Goal: Task Accomplishment & Management: Complete application form

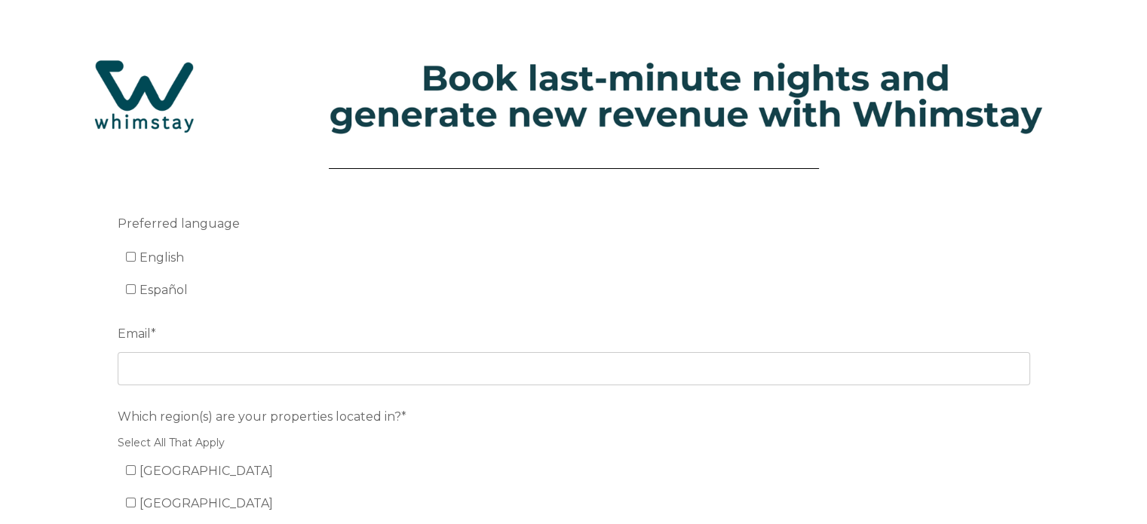
click at [129, 262] on label "English" at bounding box center [155, 257] width 59 height 14
click at [129, 262] on input "English" at bounding box center [131, 257] width 10 height 10
checkbox input "true"
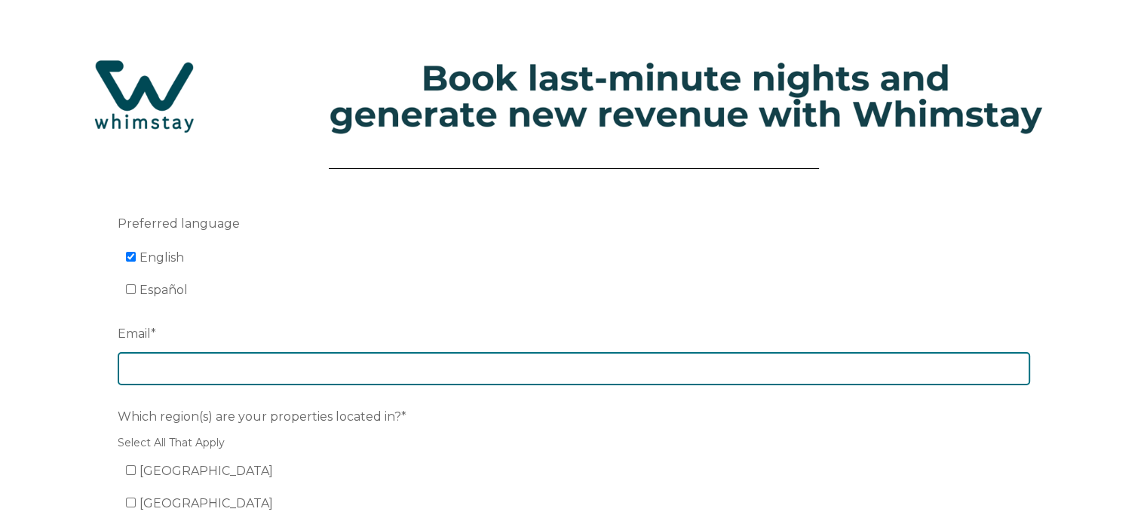
click at [174, 363] on input "Email *" at bounding box center [574, 368] width 912 height 33
type input "[PERSON_NAME][EMAIL_ADDRESS][DOMAIN_NAME]"
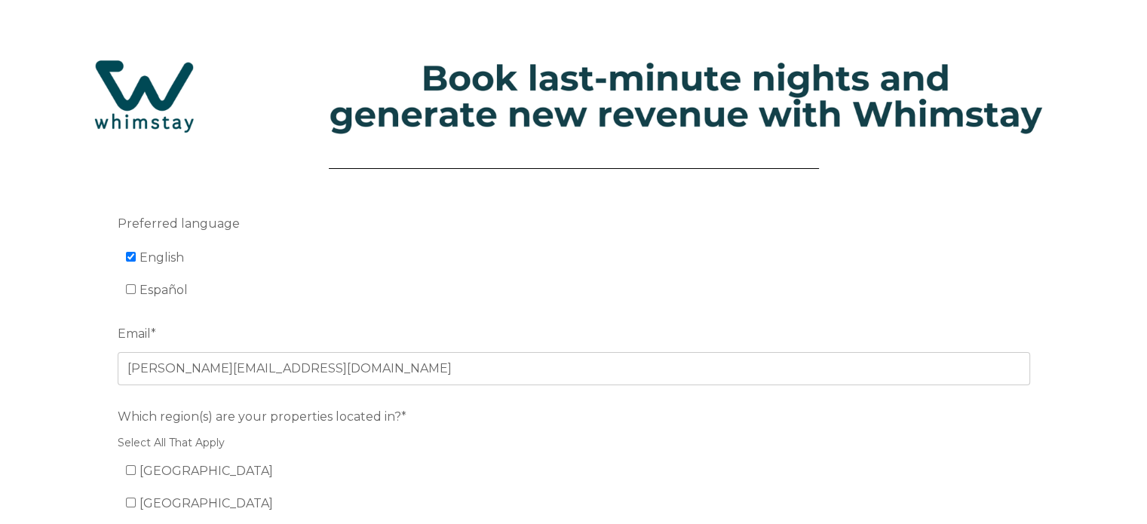
click at [426, 305] on form "Preferred language English Español Email * ryan@destinationamelia.com Which reg…" at bounding box center [574, 468] width 980 height 585
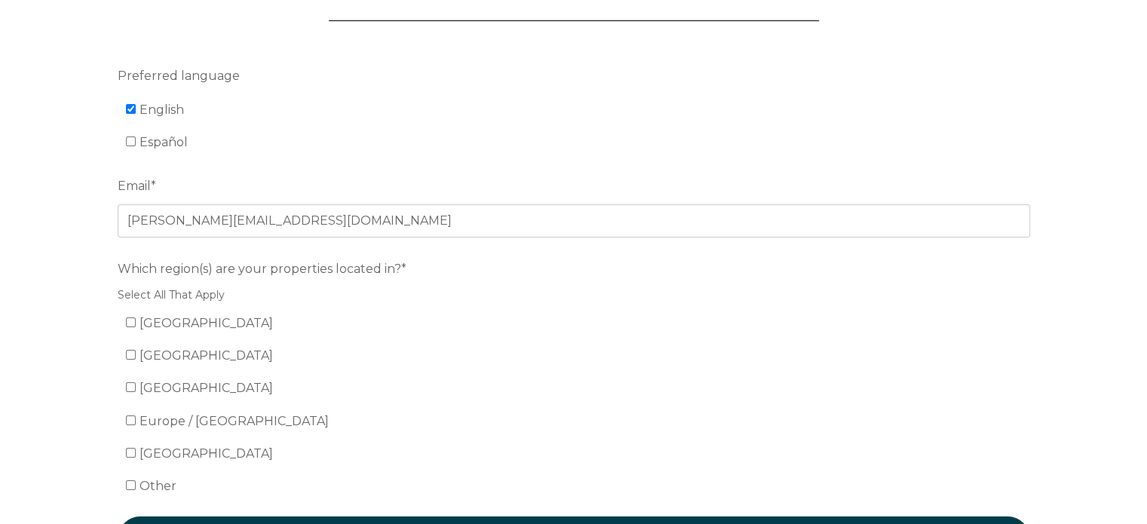
scroll to position [151, 0]
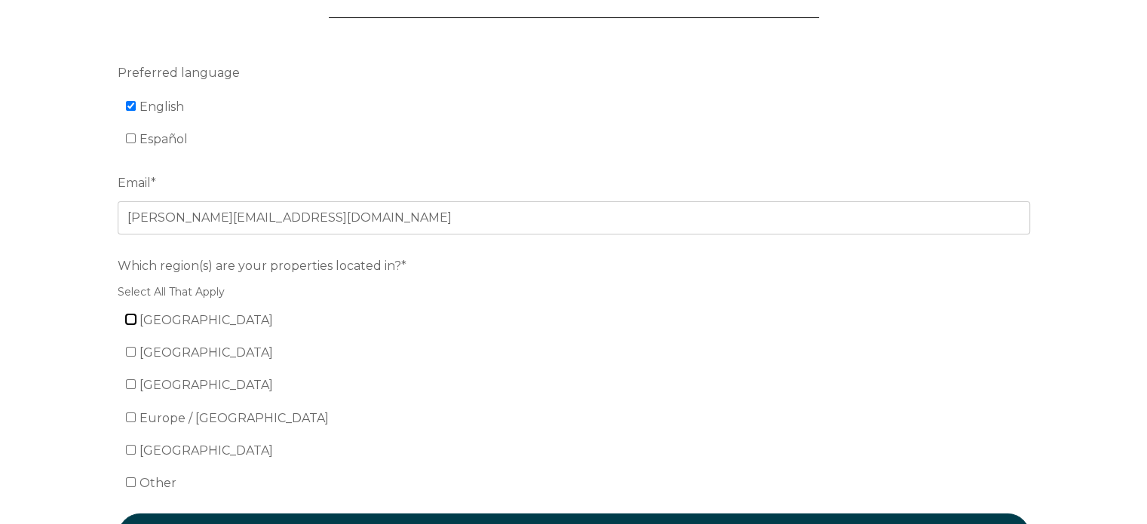
click at [130, 321] on input "[GEOGRAPHIC_DATA]" at bounding box center [131, 319] width 10 height 10
checkbox input "true"
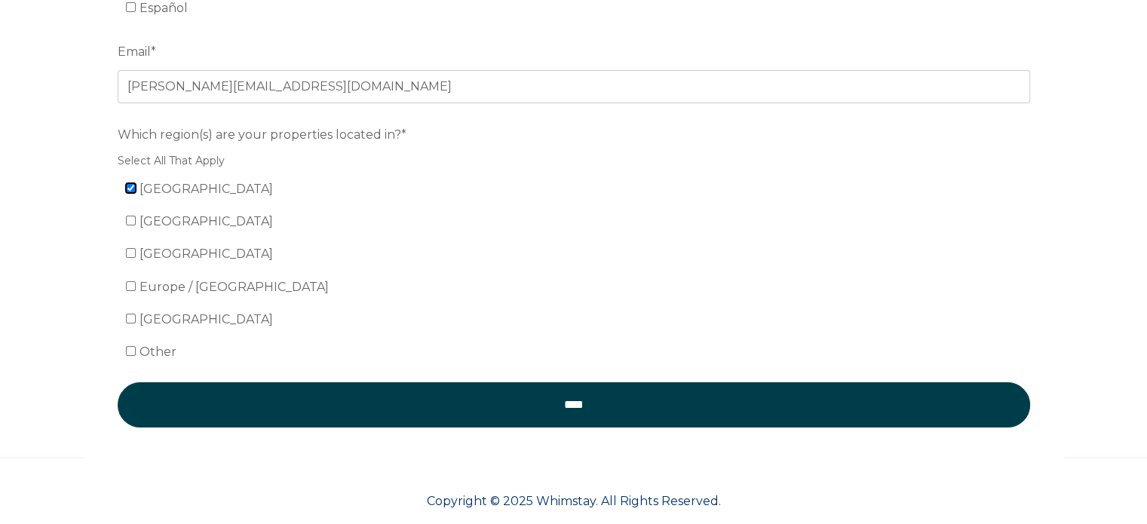
scroll to position [303, 0]
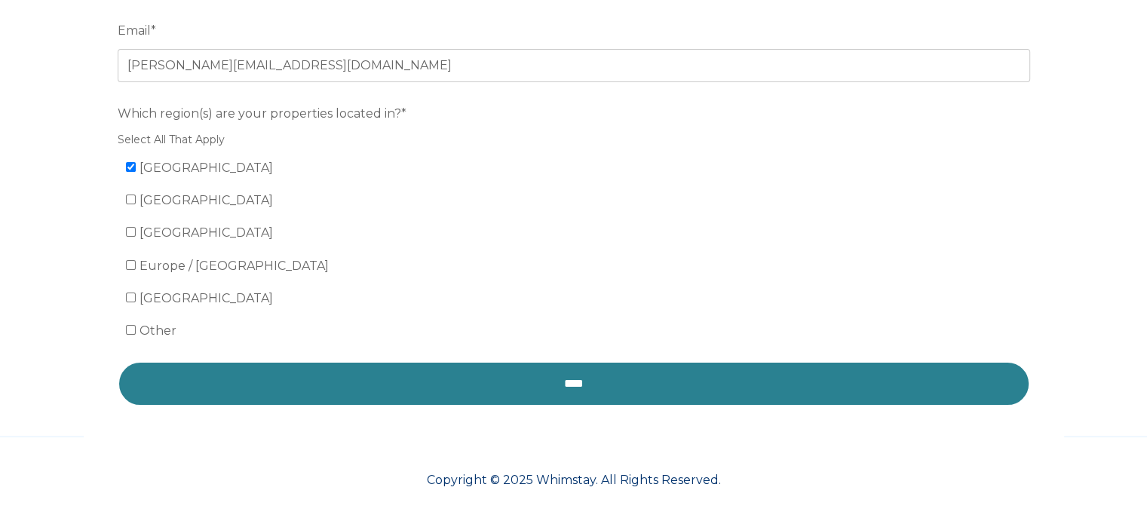
click at [522, 375] on input "****" at bounding box center [574, 383] width 912 height 45
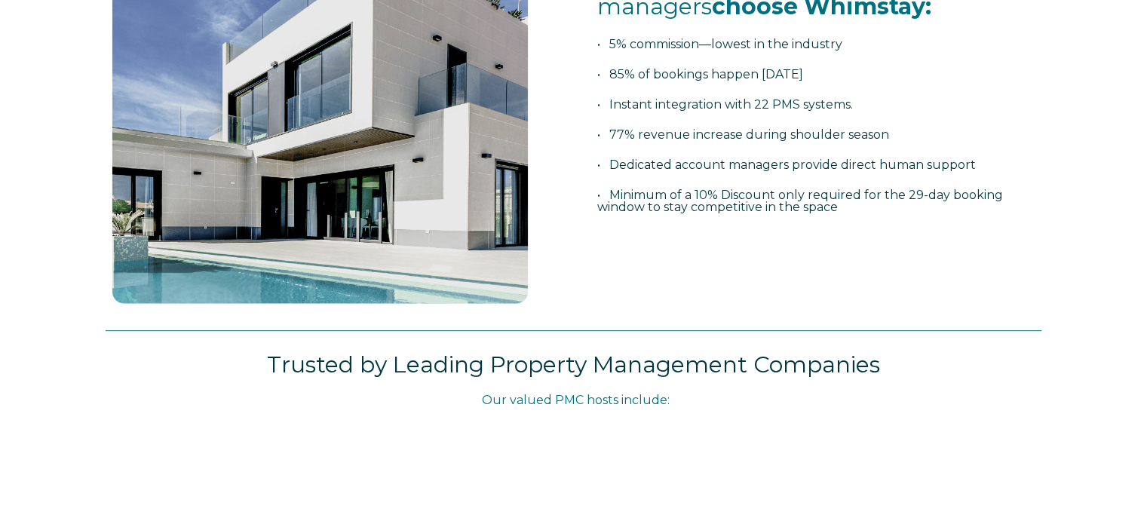
scroll to position [377, 0]
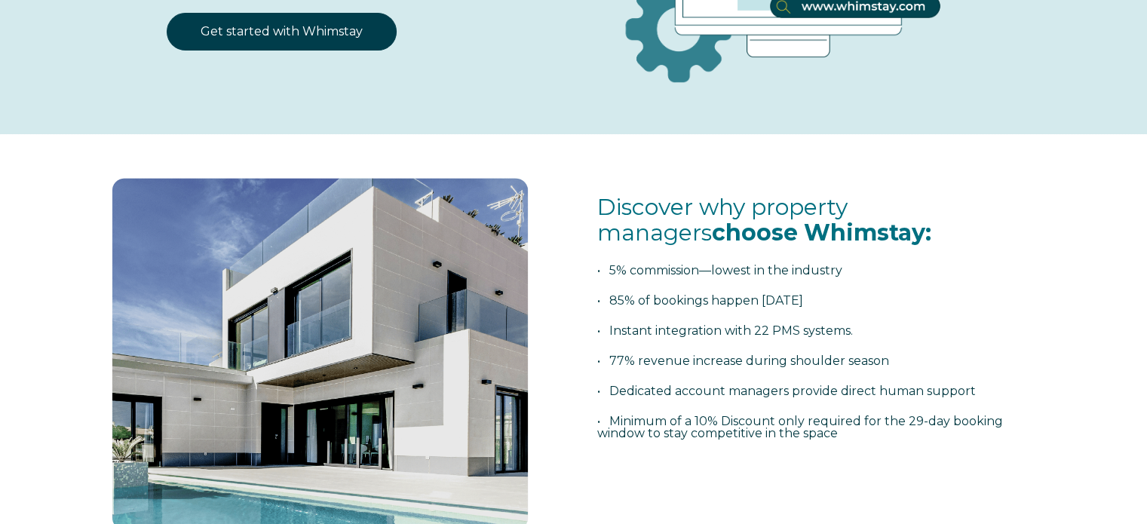
select select "US"
select select "Standard"
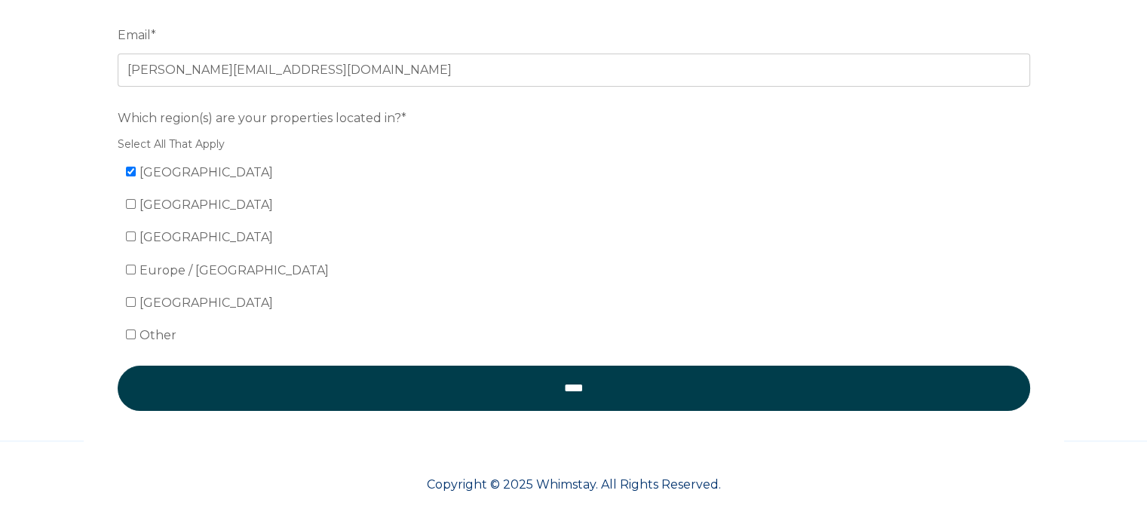
scroll to position [303, 0]
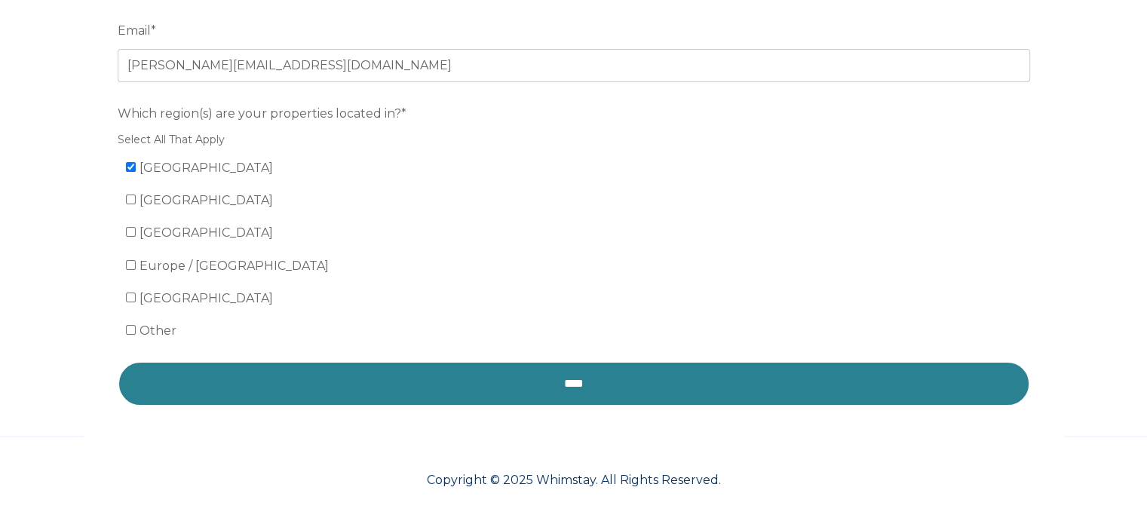
click at [482, 387] on input "****" at bounding box center [574, 383] width 912 height 45
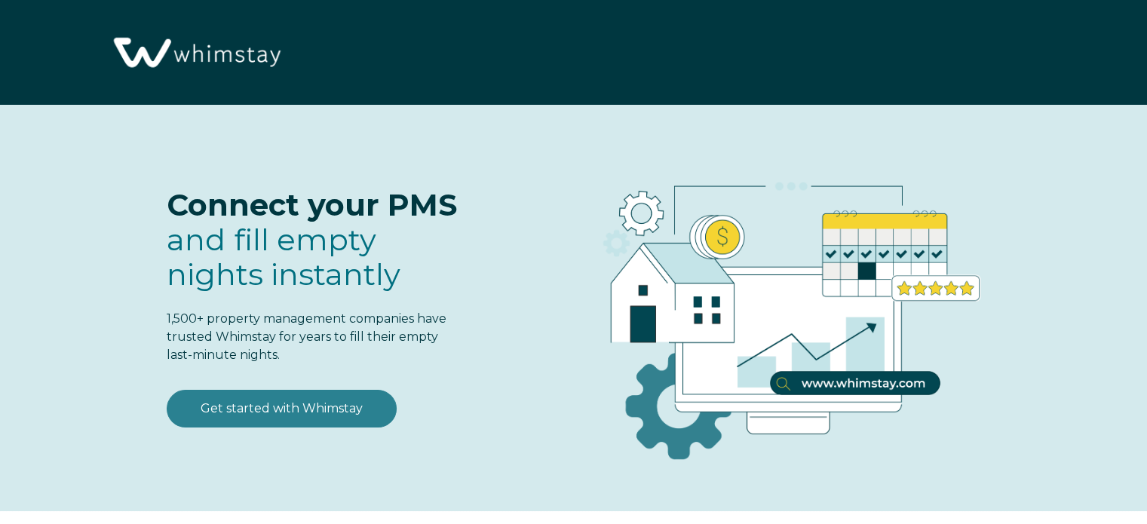
select select "US"
select select "Standard"
click at [278, 406] on link "Get started with Whimstay" at bounding box center [282, 409] width 230 height 38
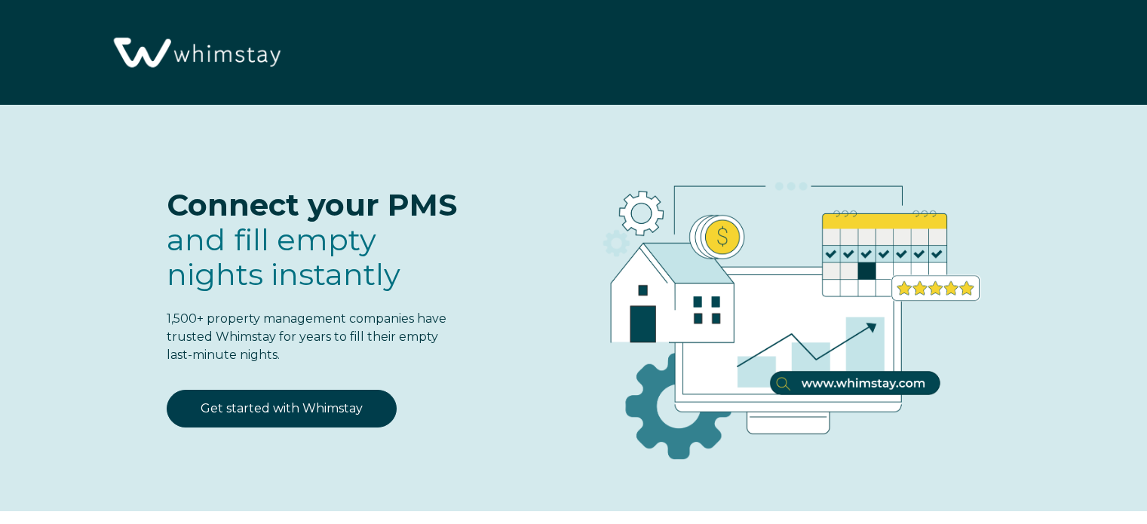
scroll to position [1864, 0]
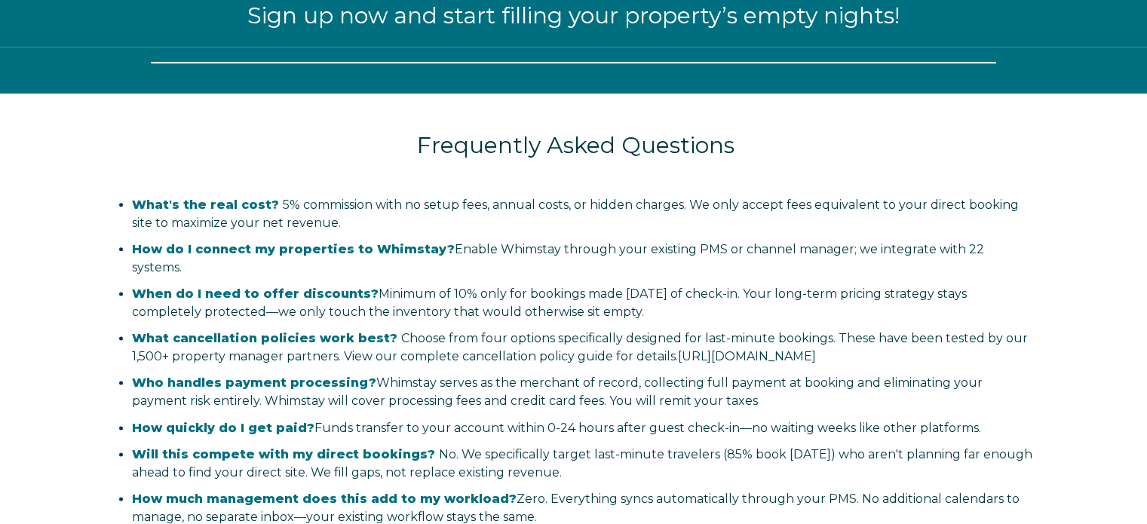
select select "US"
select select "Standard"
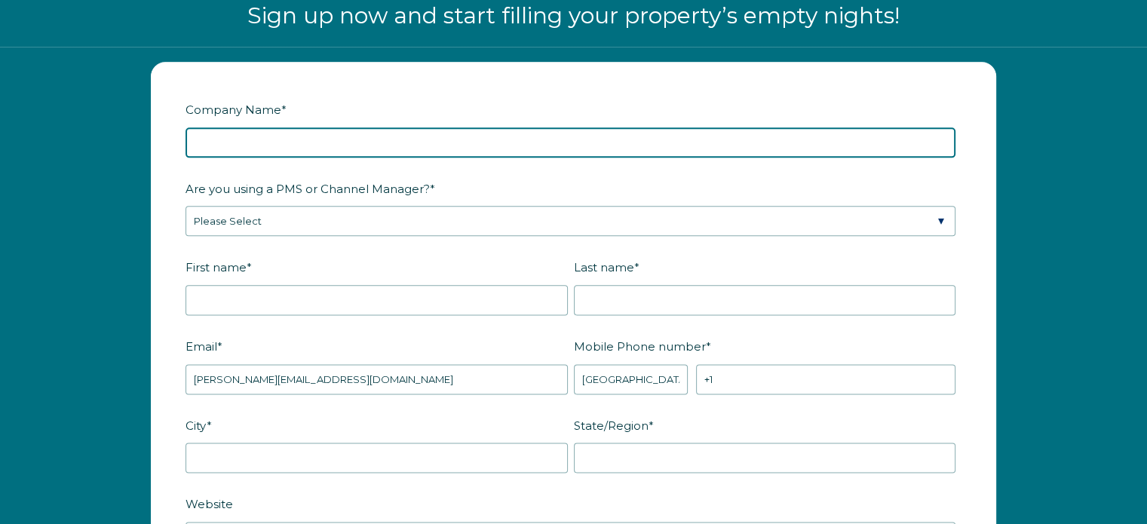
click at [338, 144] on input "Company Name *" at bounding box center [571, 142] width 770 height 30
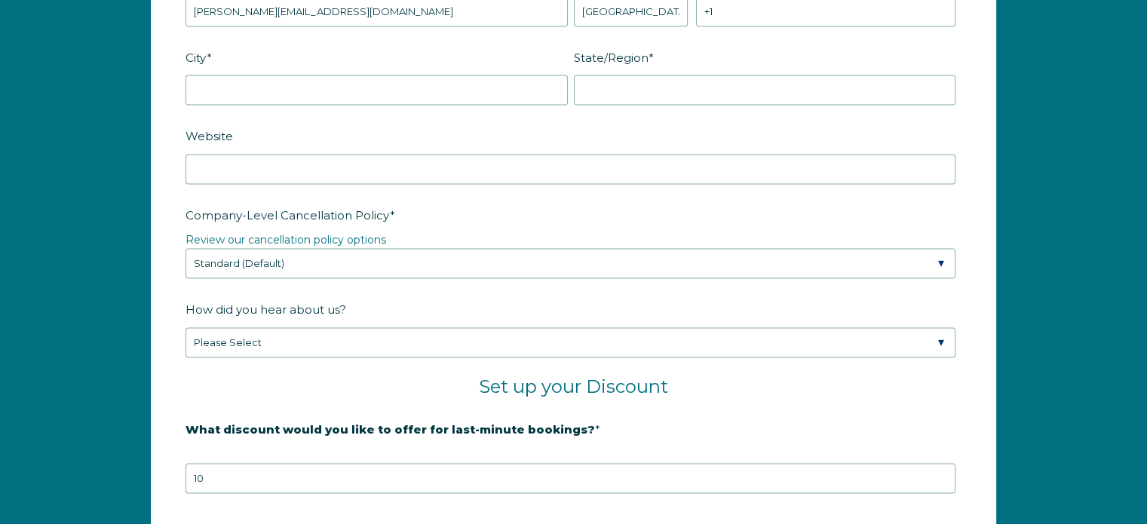
scroll to position [1780, 0]
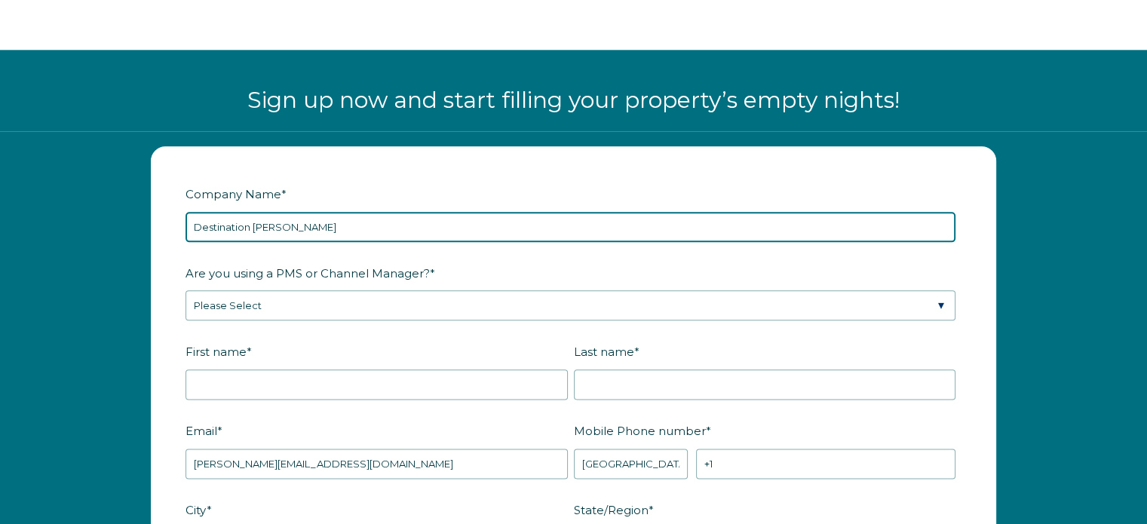
type input "Destination [PERSON_NAME]"
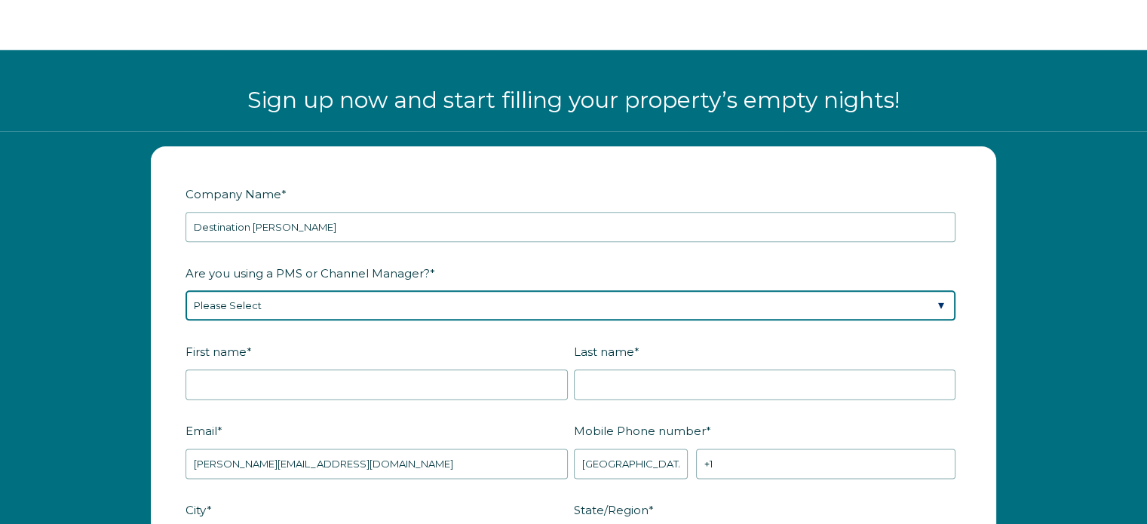
click at [281, 300] on select "Please Select Barefoot BookingPal Boost Brightside CiiRUS Escapia Guesty Hostaw…" at bounding box center [571, 305] width 770 height 30
select select "Streamline"
click at [186, 290] on select "Please Select Barefoot BookingPal Boost Brightside CiiRUS Escapia Guesty Hostaw…" at bounding box center [571, 305] width 770 height 30
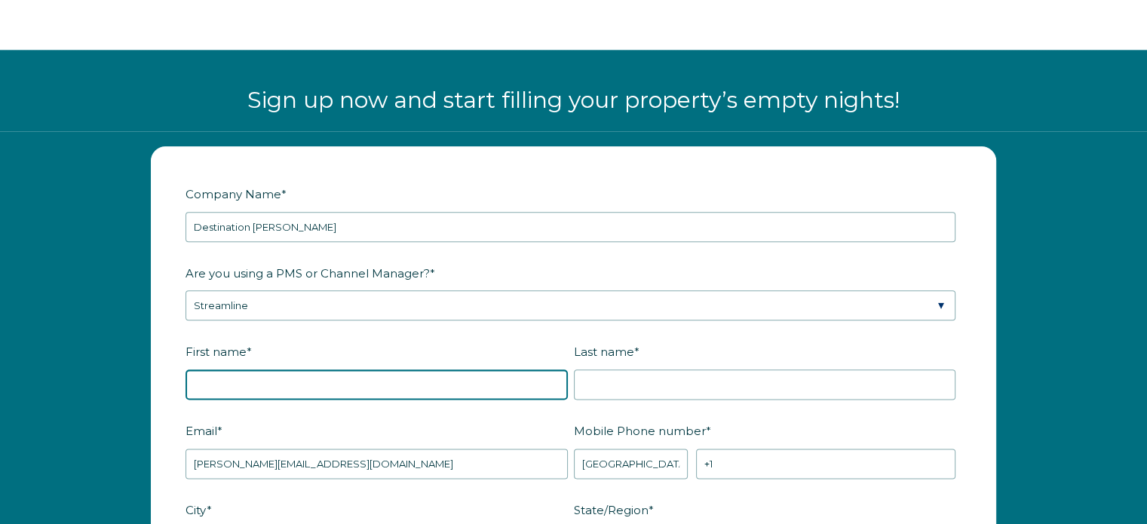
click at [254, 370] on input "First name *" at bounding box center [377, 385] width 382 height 30
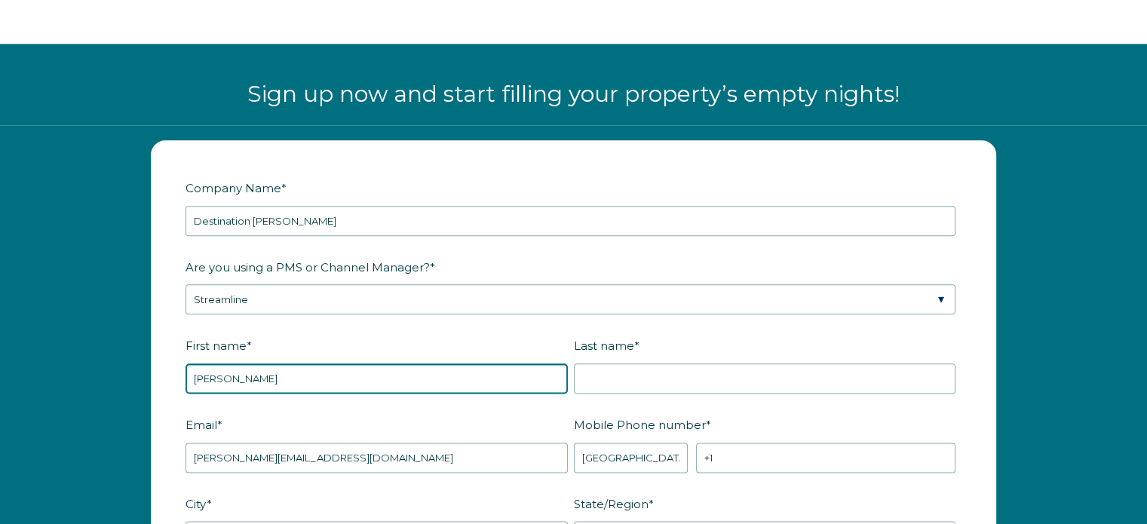
type input "Ryan"
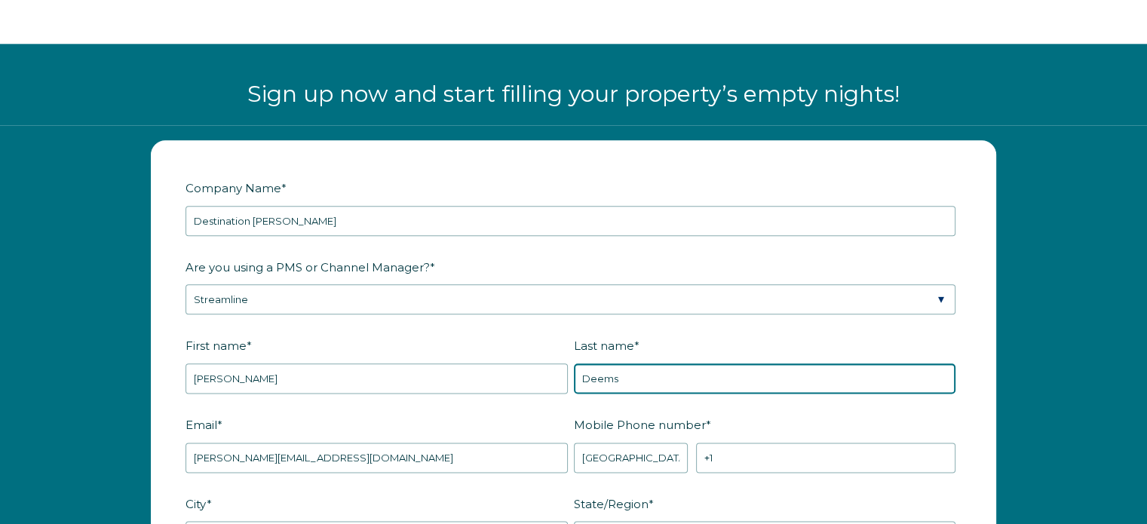
type input "Deems"
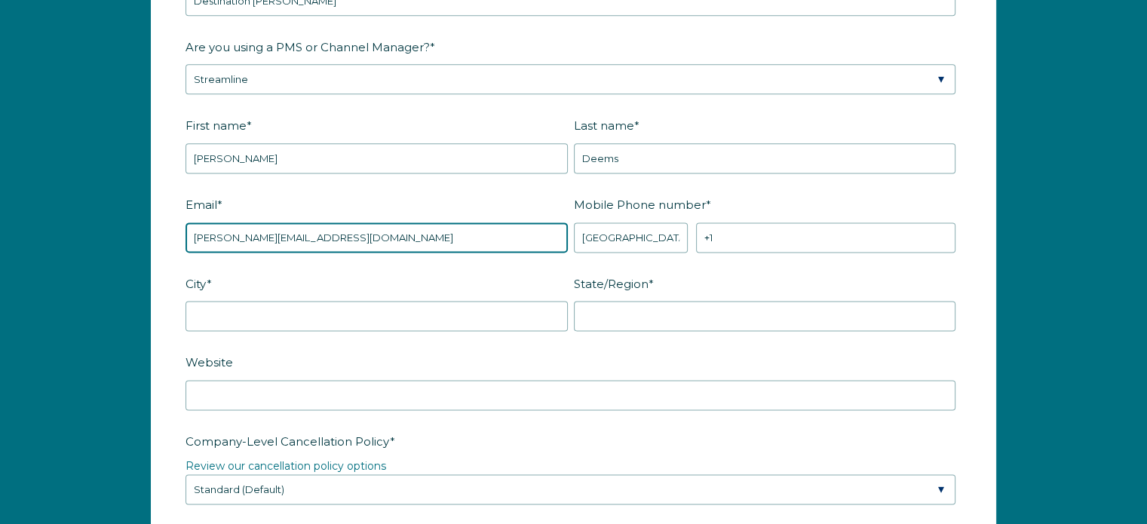
scroll to position [2012, 0]
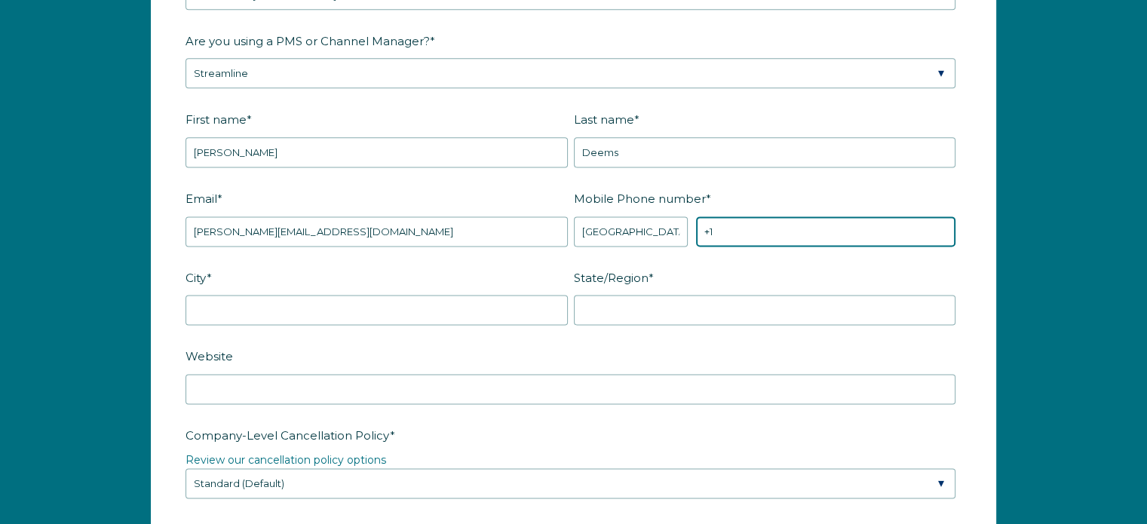
click at [765, 225] on input "+1" at bounding box center [825, 231] width 259 height 30
type input "+1 9042063696"
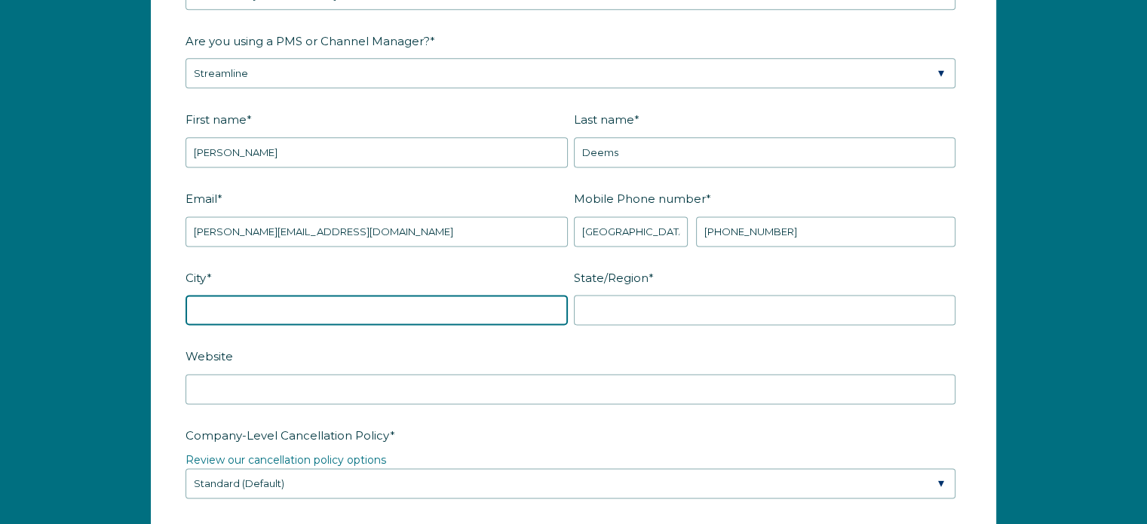
click at [299, 310] on input "City *" at bounding box center [377, 310] width 382 height 30
type input "Fernandina Beach"
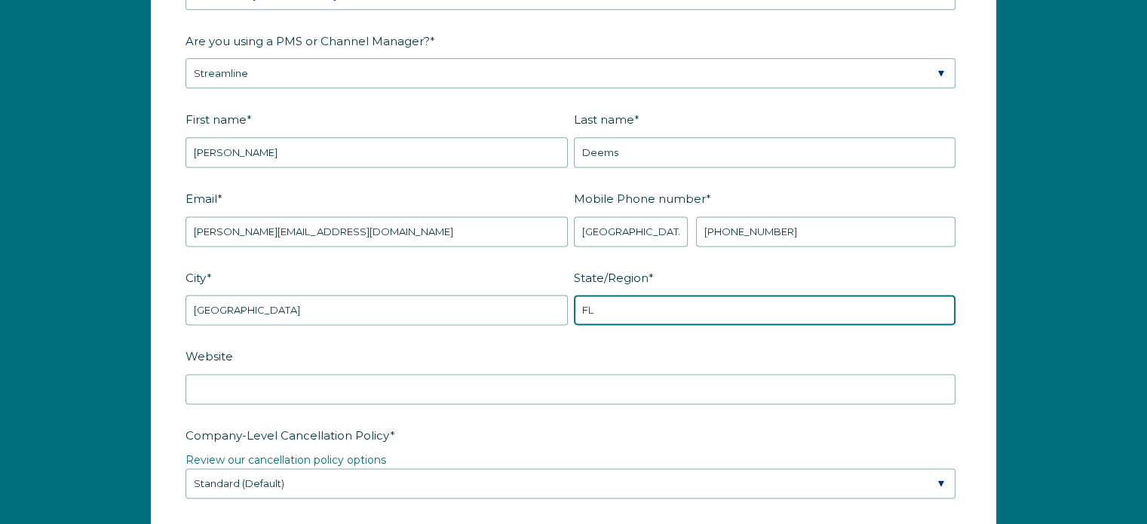
type input "FL"
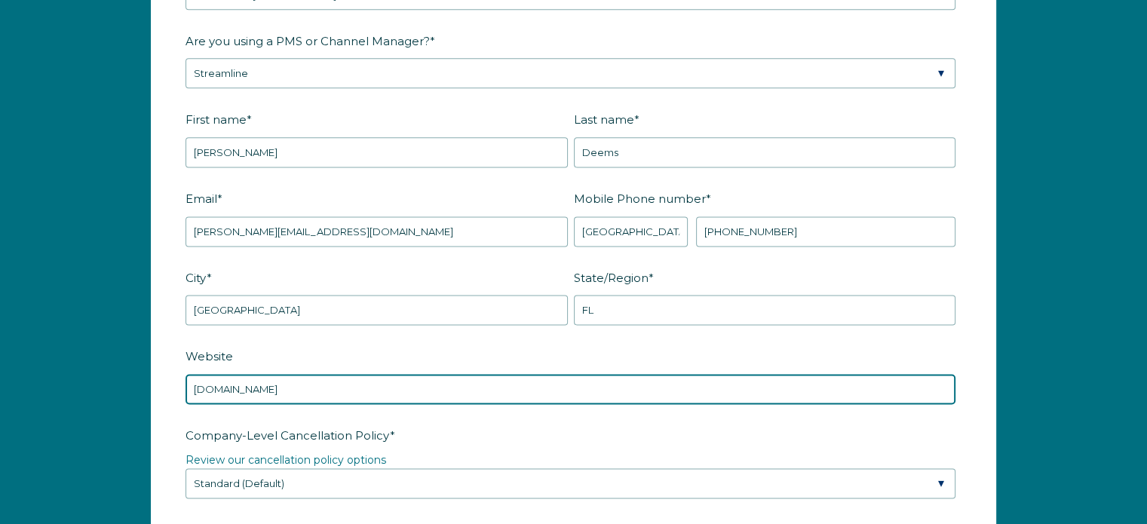
type input "www.destinationamelia.com"
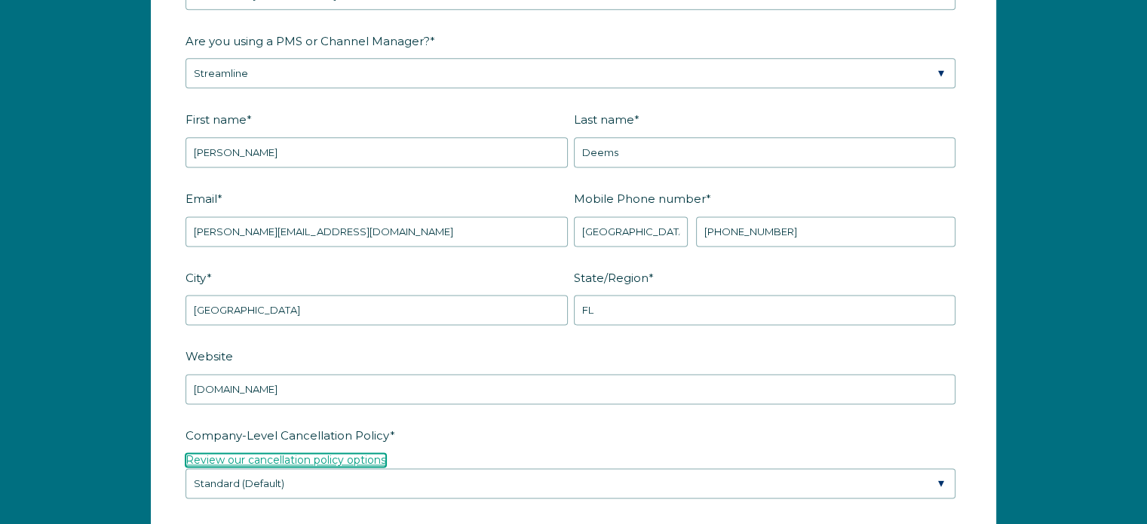
scroll to position [2163, 0]
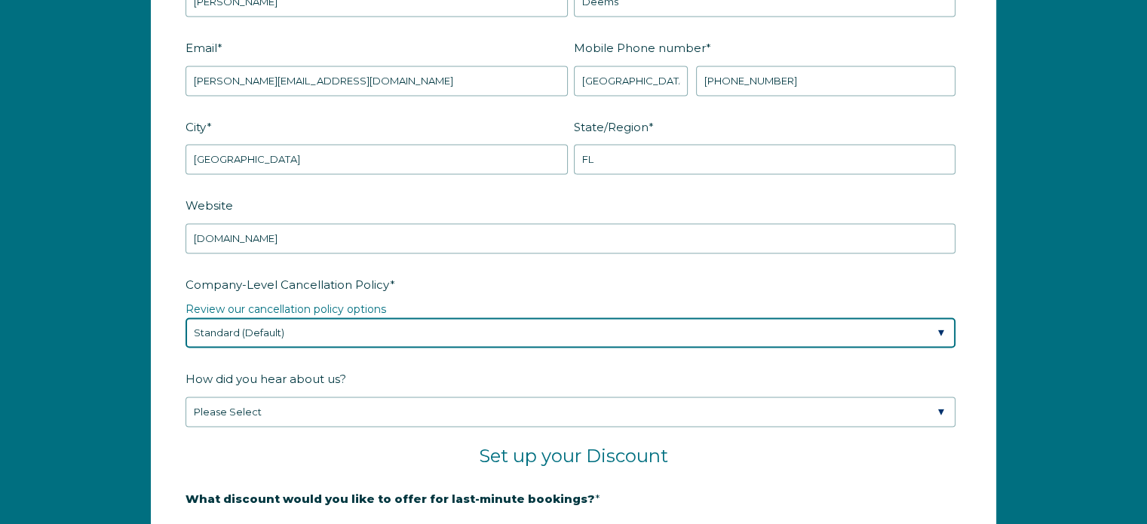
click at [429, 325] on select "Please Select Partial Standard (Default) Moderate Strict" at bounding box center [571, 332] width 770 height 30
click at [425, 318] on select "Please Select Partial Standard (Default) Moderate Strict" at bounding box center [571, 332] width 770 height 30
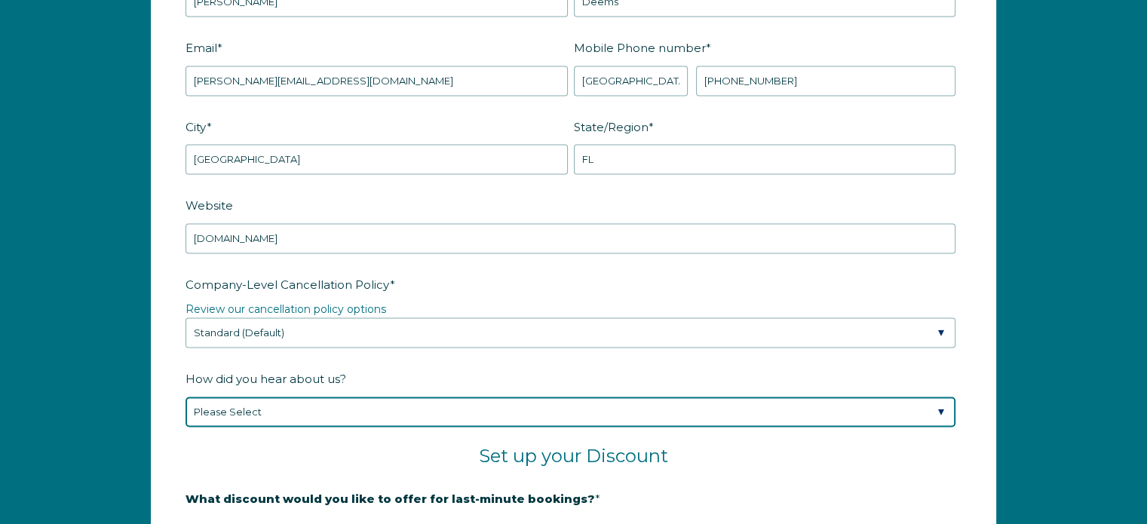
click at [308, 404] on select "Please Select Found Whimstay through a Google search Spoke to a Whimstay salesp…" at bounding box center [571, 412] width 770 height 30
select select "Whimstay Sales"
click at [186, 397] on select "Please Select Found Whimstay through a Google search Spoke to a Whimstay salesp…" at bounding box center [571, 412] width 770 height 30
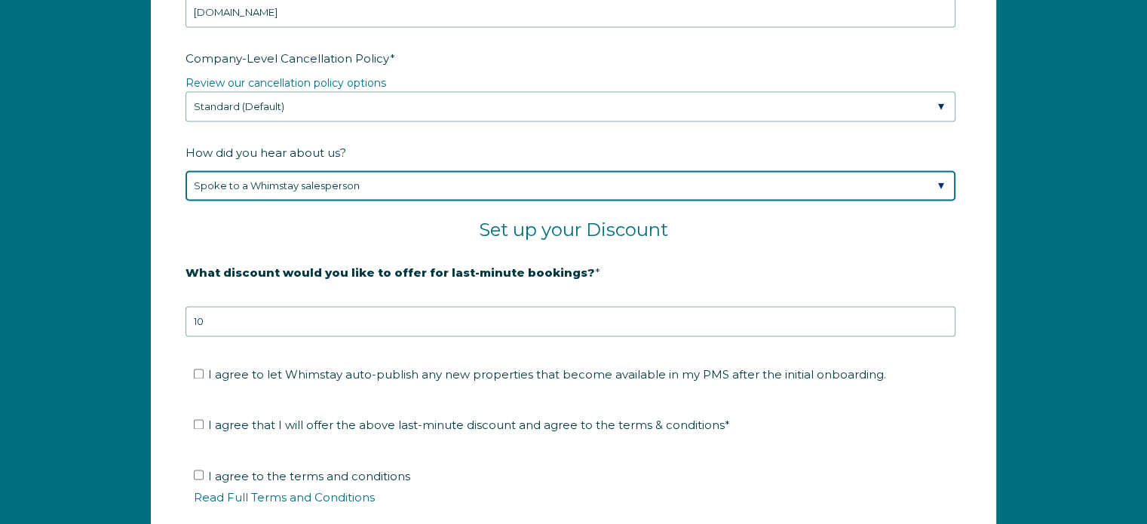
scroll to position [2464, 0]
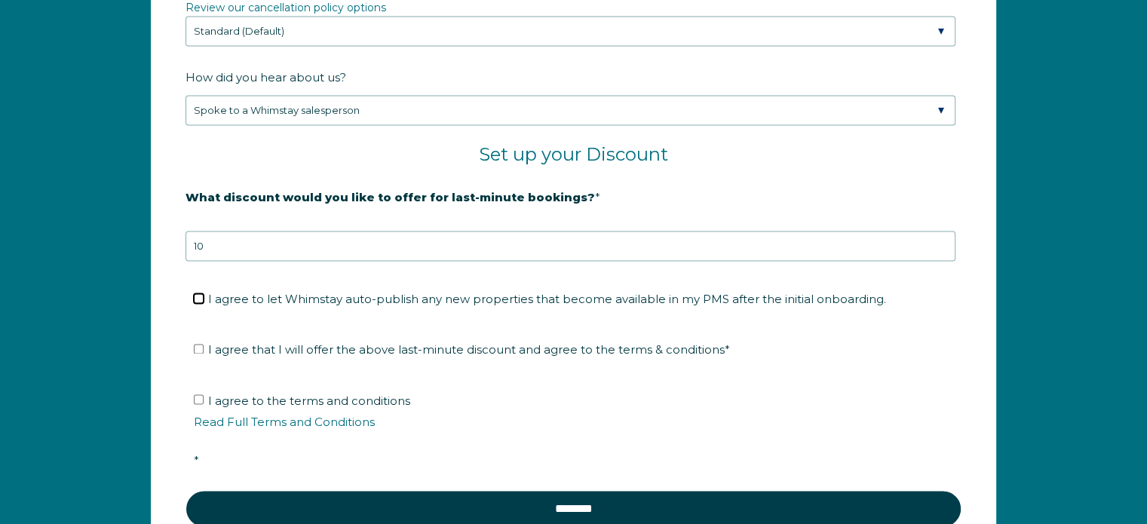
click at [200, 293] on input "I agree to let Whimstay auto-publish any new properties that become available i…" at bounding box center [199, 298] width 10 height 10
checkbox input "true"
click at [201, 349] on label "I agree that I will offer the above last-minute discount and agree to the terms…" at bounding box center [462, 349] width 536 height 14
click at [201, 349] on input "I agree that I will offer the above last-minute discount and agree to the terms…" at bounding box center [199, 349] width 10 height 10
checkbox input "true"
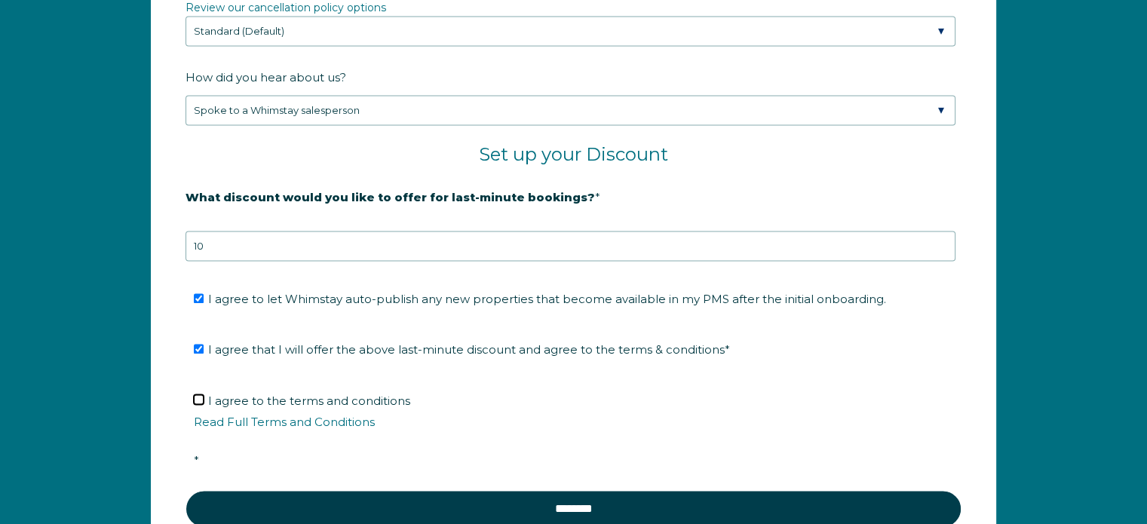
click at [196, 394] on input "I agree to the terms and conditions Read Full Terms and Conditions *" at bounding box center [199, 399] width 10 height 10
checkbox input "true"
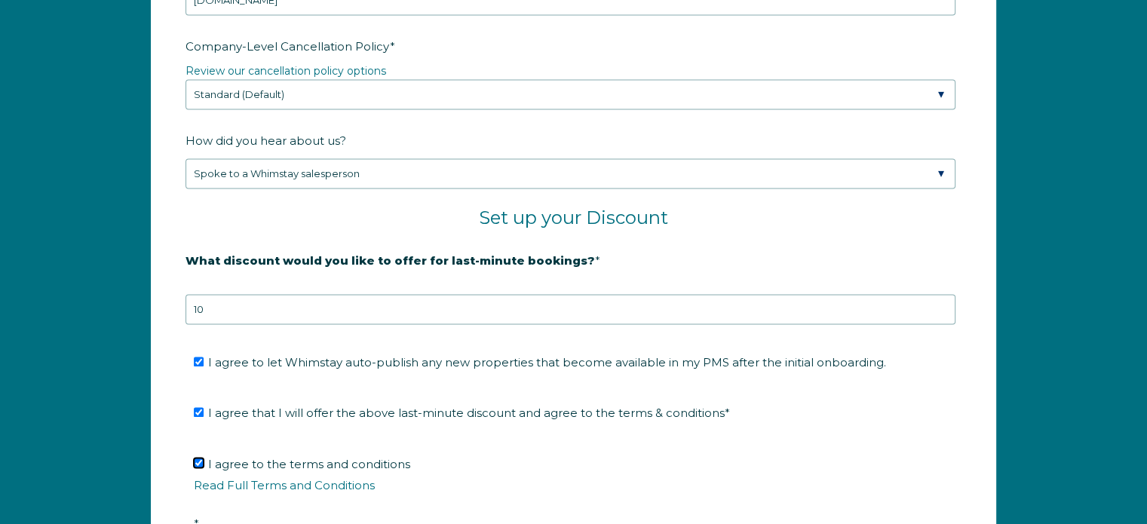
scroll to position [2314, 0]
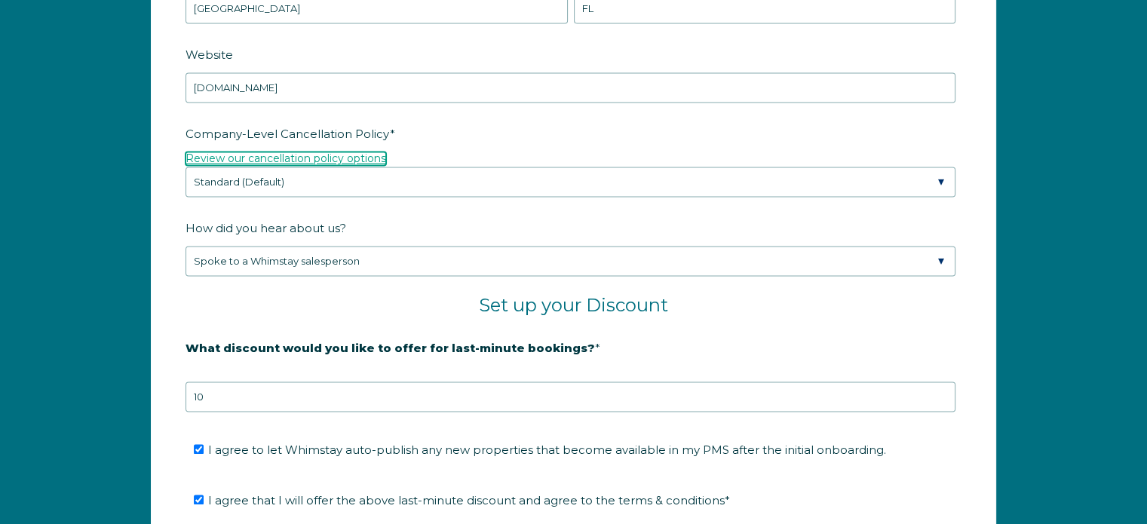
click at [315, 156] on link "Review our cancellation policy options" at bounding box center [286, 159] width 201 height 14
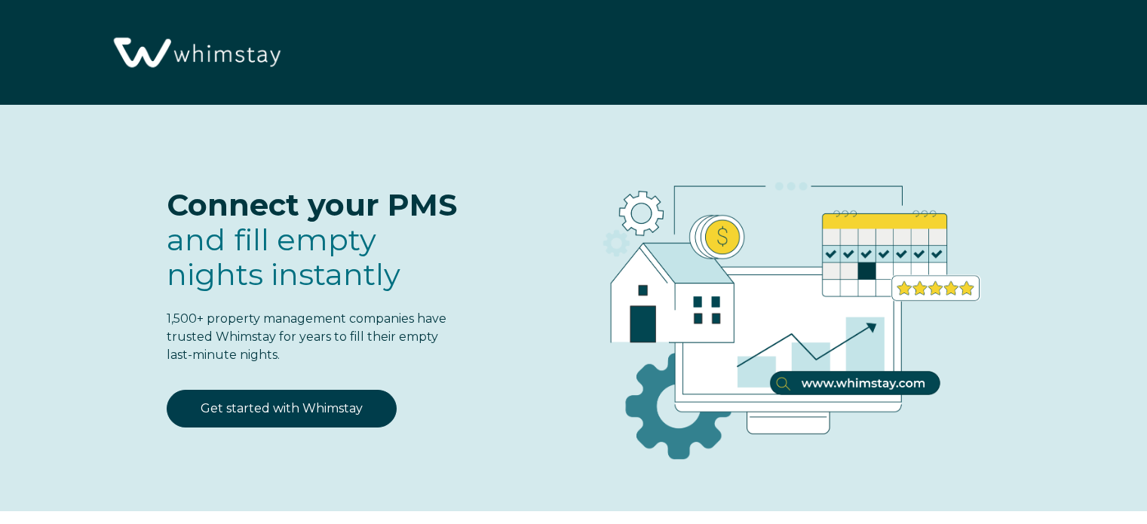
select select "US"
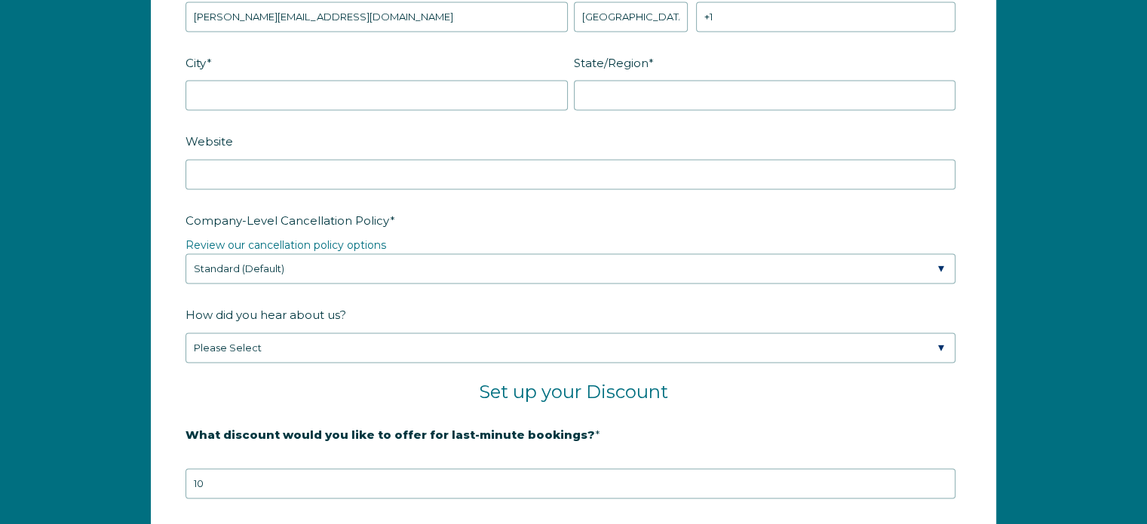
scroll to position [2220, 0]
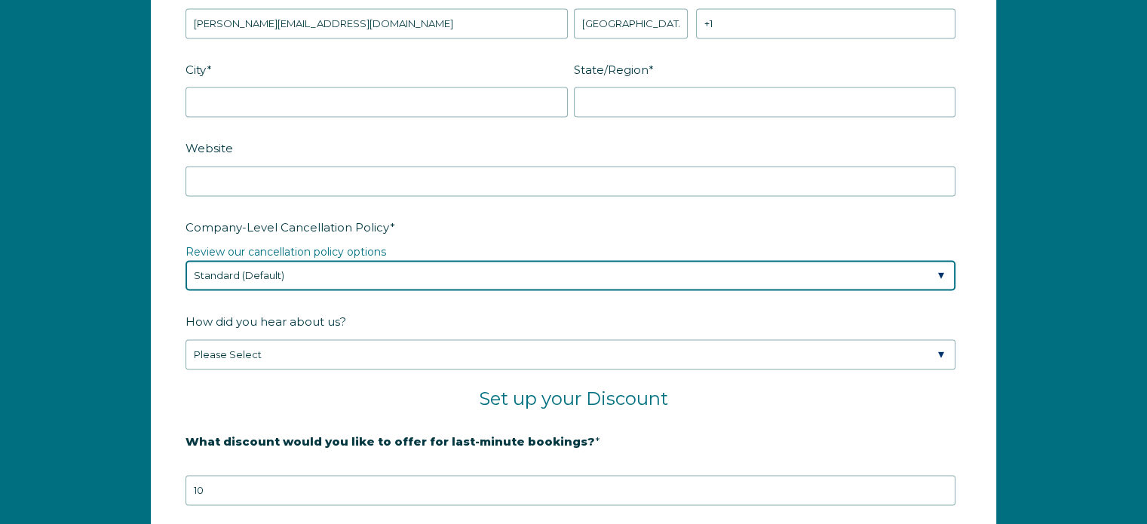
click at [273, 275] on select "Please Select Partial Standard (Default) Moderate Strict" at bounding box center [571, 275] width 770 height 30
select select "Moderate"
click at [186, 260] on select "Please Select Partial Standard (Default) Moderate Strict" at bounding box center [571, 275] width 770 height 30
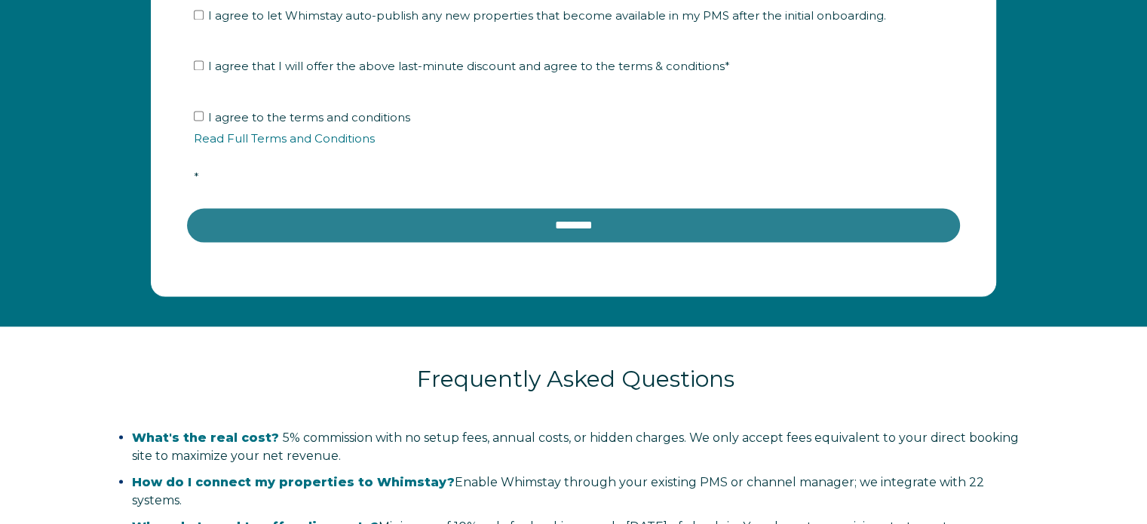
click at [544, 229] on input "********" at bounding box center [574, 225] width 776 height 36
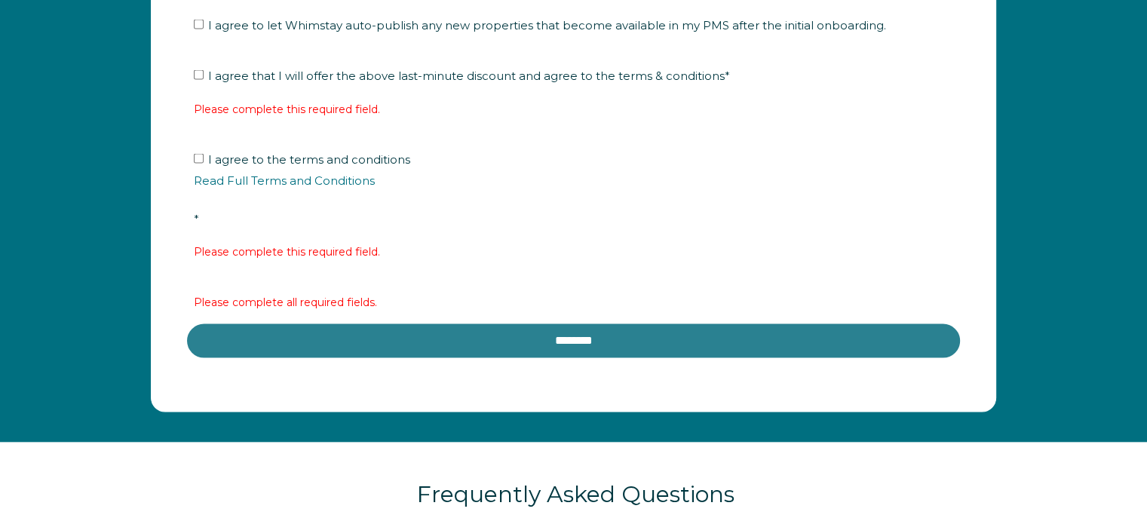
scroll to position [2710, 0]
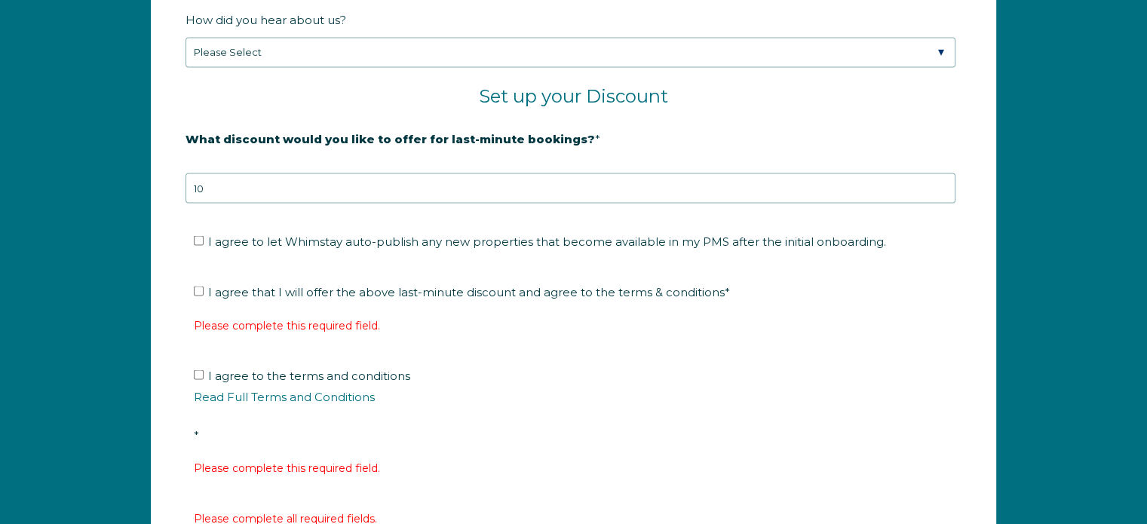
click at [192, 235] on ul "I agree to let Whimstay auto-publish any new properties that become available i…" at bounding box center [571, 241] width 770 height 24
click at [199, 237] on input "I agree to let Whimstay auto-publish any new properties that become available i…" at bounding box center [199, 240] width 10 height 10
checkbox input "true"
click at [201, 292] on label "I agree that I will offer the above last-minute discount and agree to the terms…" at bounding box center [462, 291] width 536 height 14
click at [201, 292] on input "I agree that I will offer the above last-minute discount and agree to the terms…" at bounding box center [199, 291] width 10 height 10
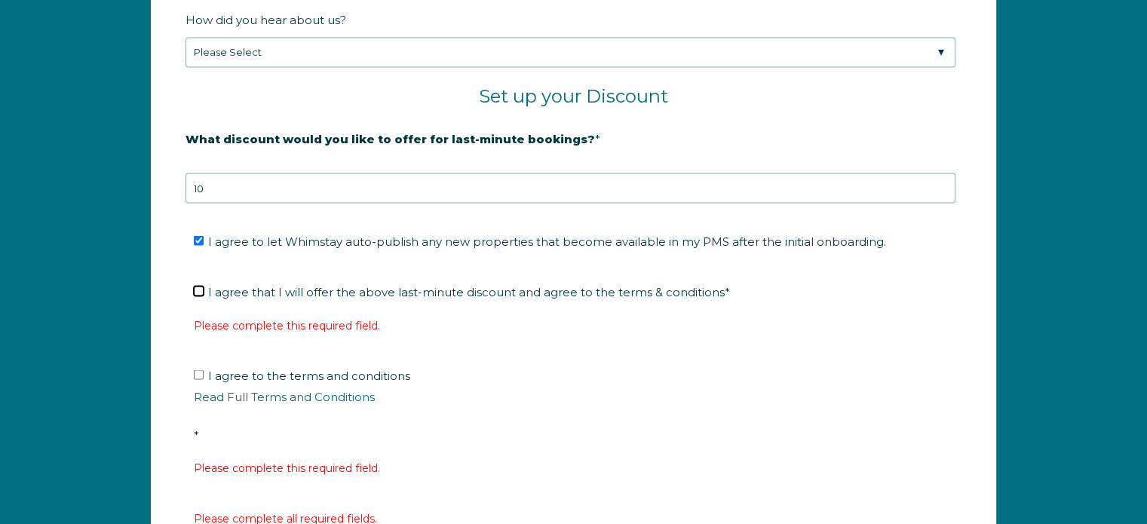
checkbox input "true"
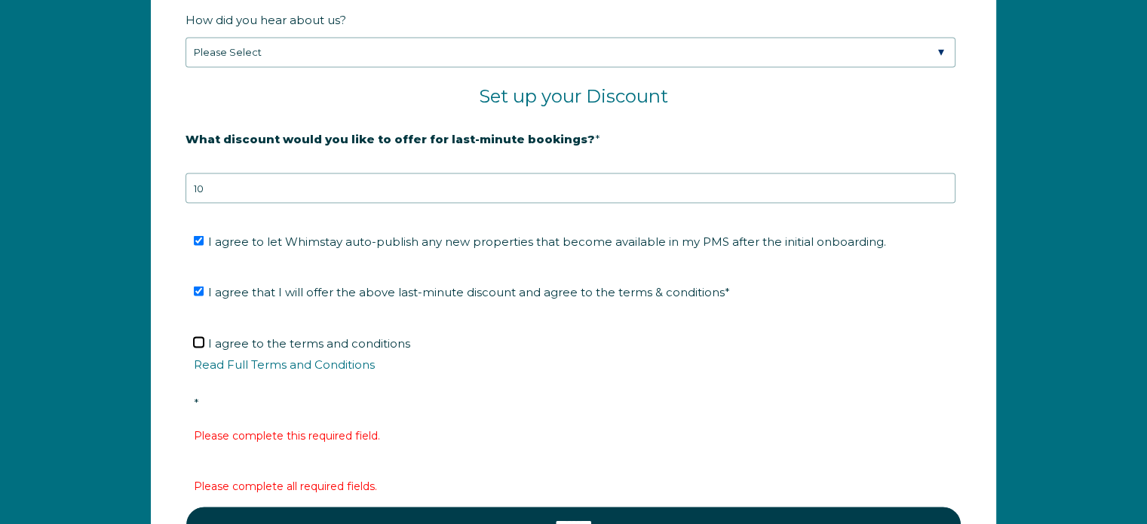
click at [195, 337] on input "I agree to the terms and conditions Read Full Terms and Conditions *" at bounding box center [199, 342] width 10 height 10
checkbox input "true"
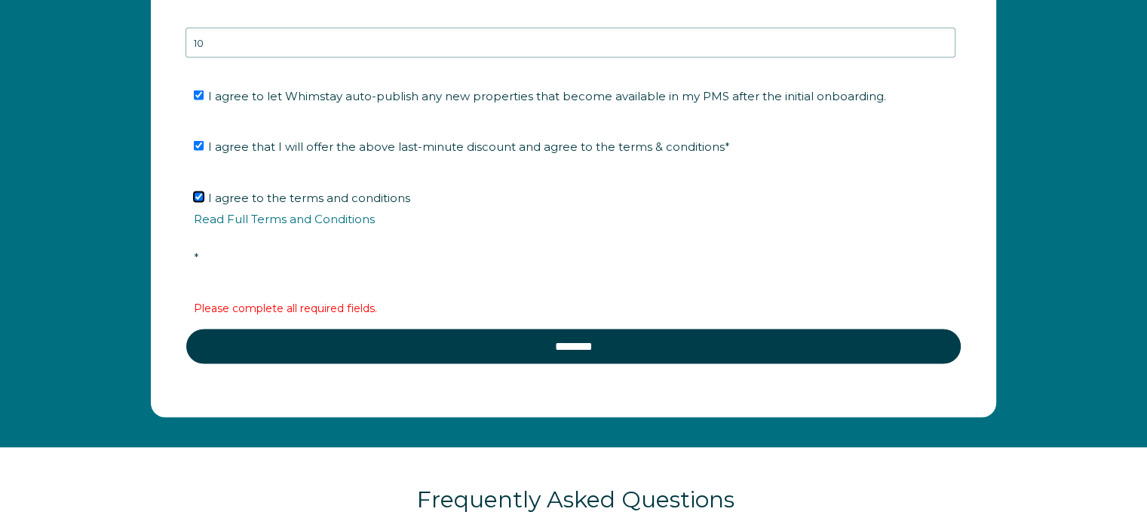
scroll to position [2861, 0]
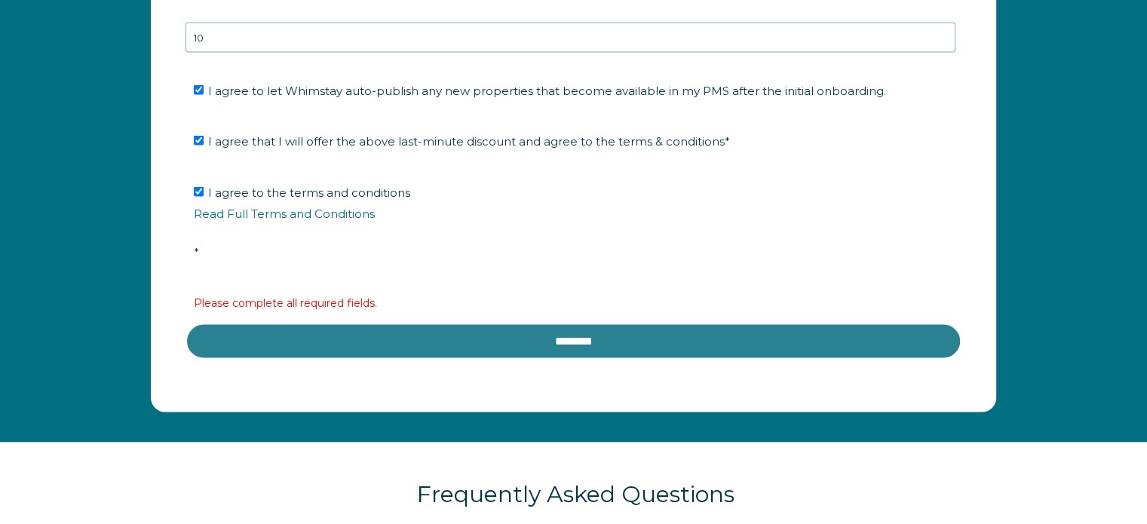
click at [514, 335] on input "********" at bounding box center [574, 341] width 776 height 36
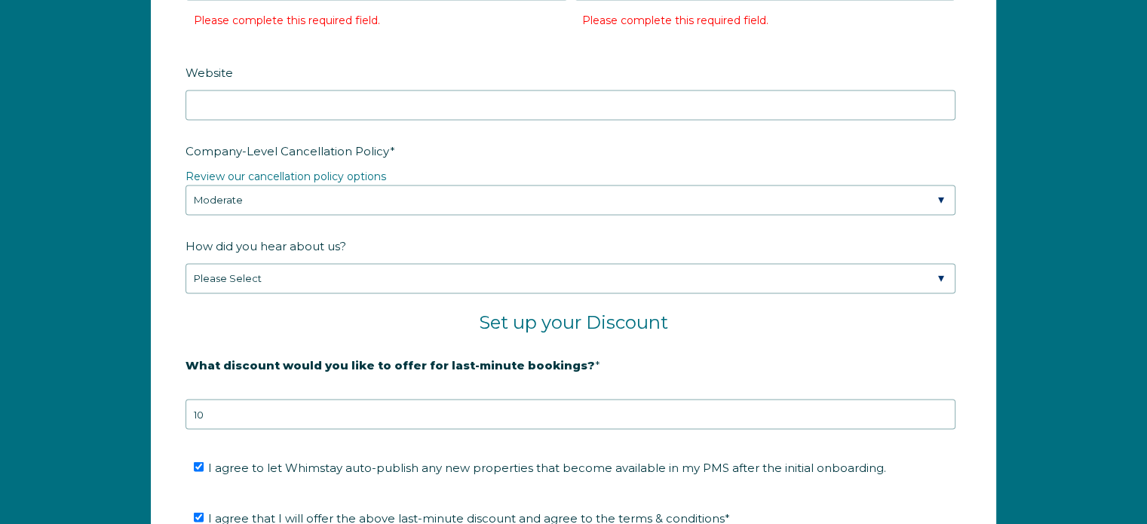
scroll to position [2258, 0]
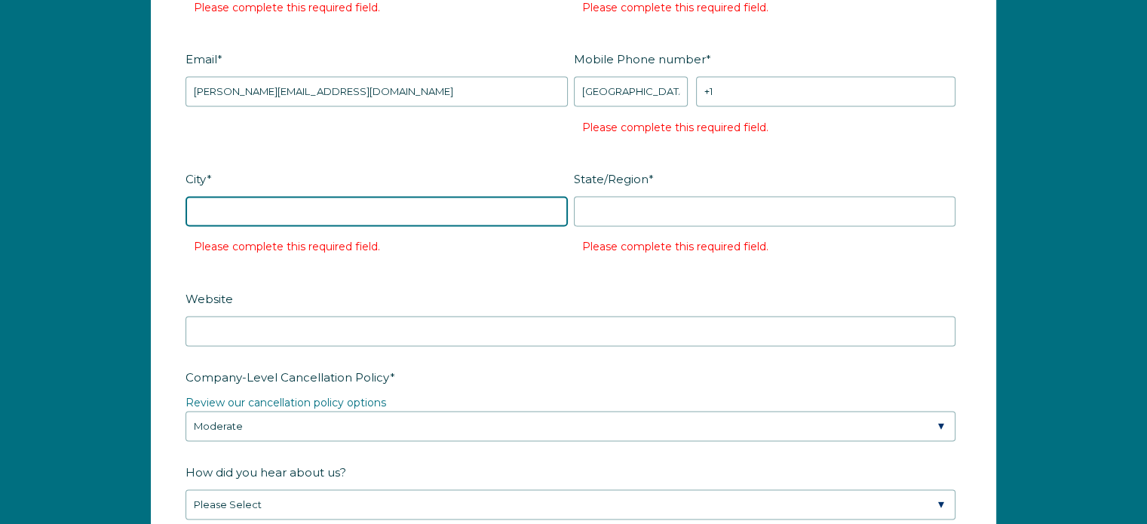
click at [339, 205] on input "City *" at bounding box center [377, 211] width 382 height 30
click at [232, 208] on input "City *" at bounding box center [377, 211] width 382 height 30
type input "Fernandina Beach"
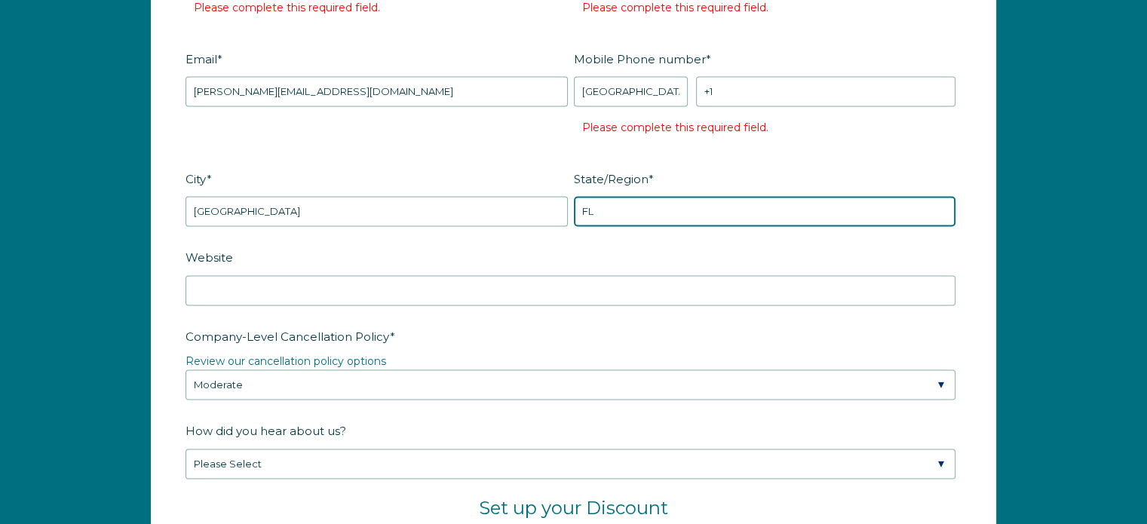
type input "FL"
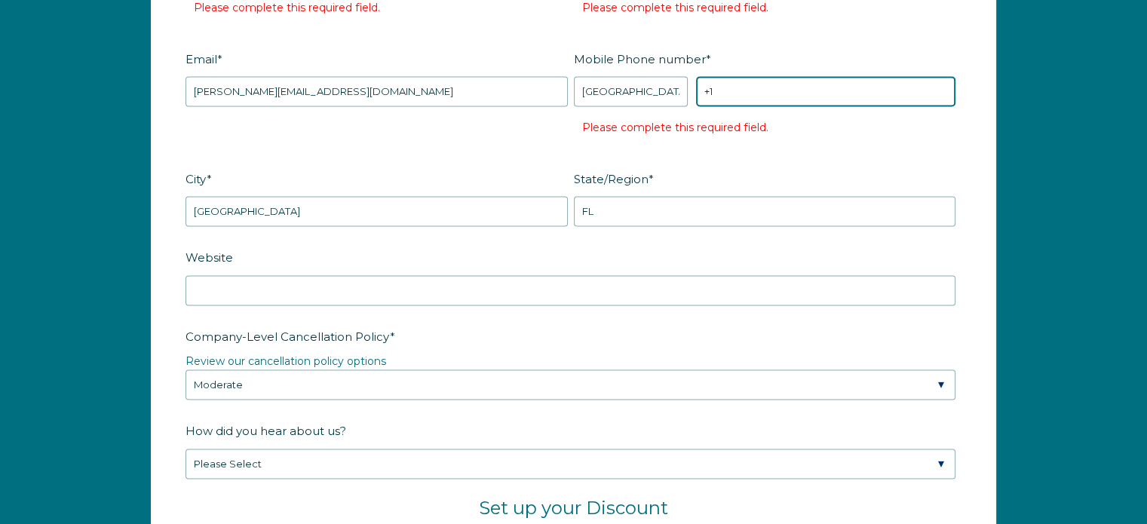
click at [740, 91] on input "+1" at bounding box center [825, 91] width 259 height 30
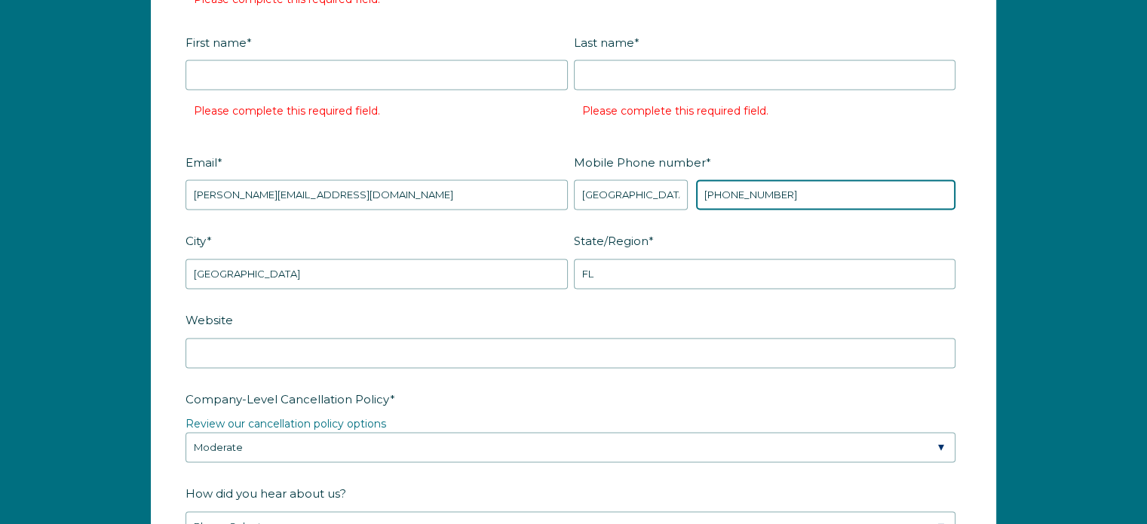
scroll to position [2032, 0]
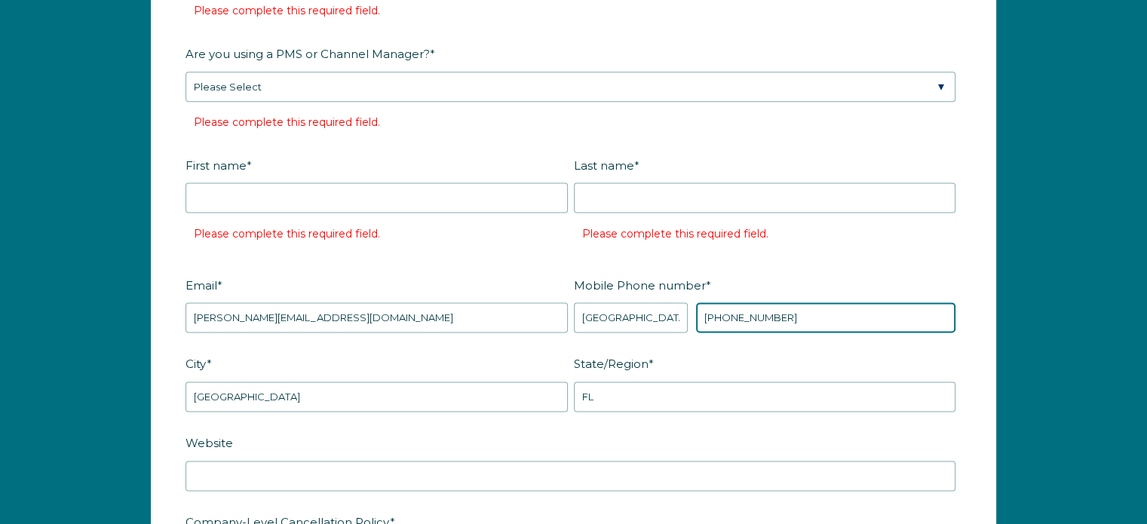
type input "+1 9042063696"
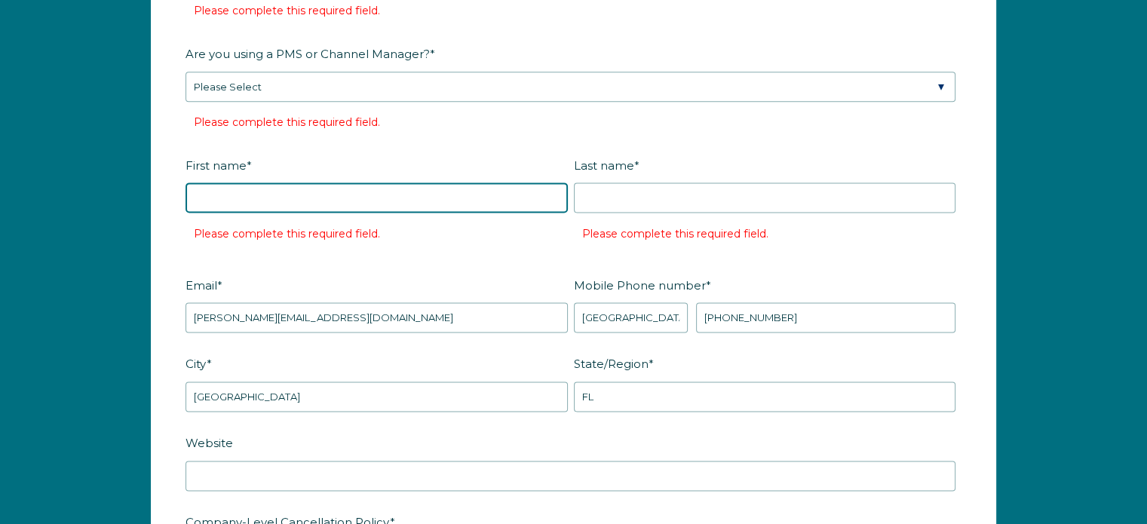
click at [317, 187] on input "First name *" at bounding box center [377, 197] width 382 height 30
type input "Ryan"
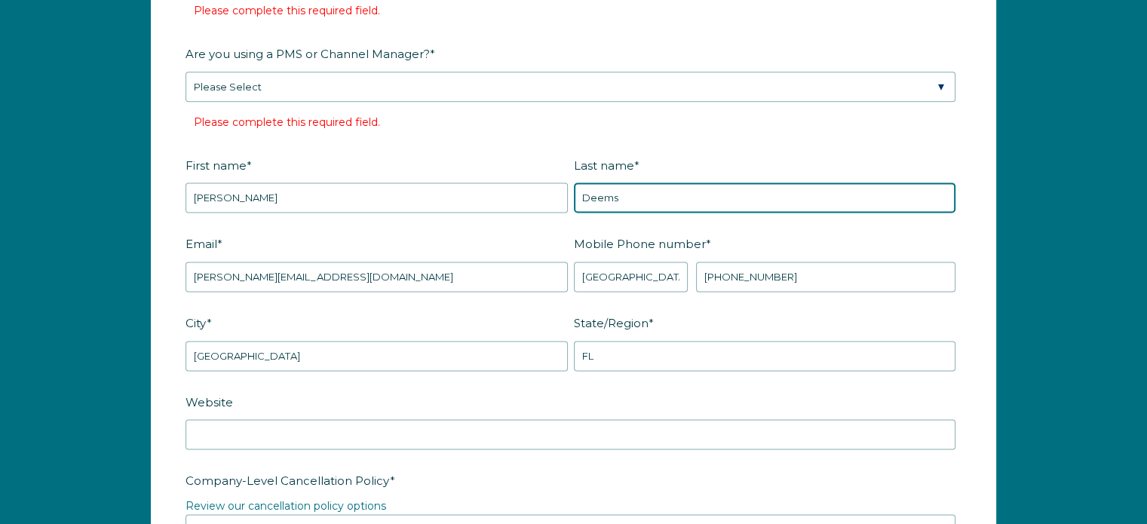
type input "Deems"
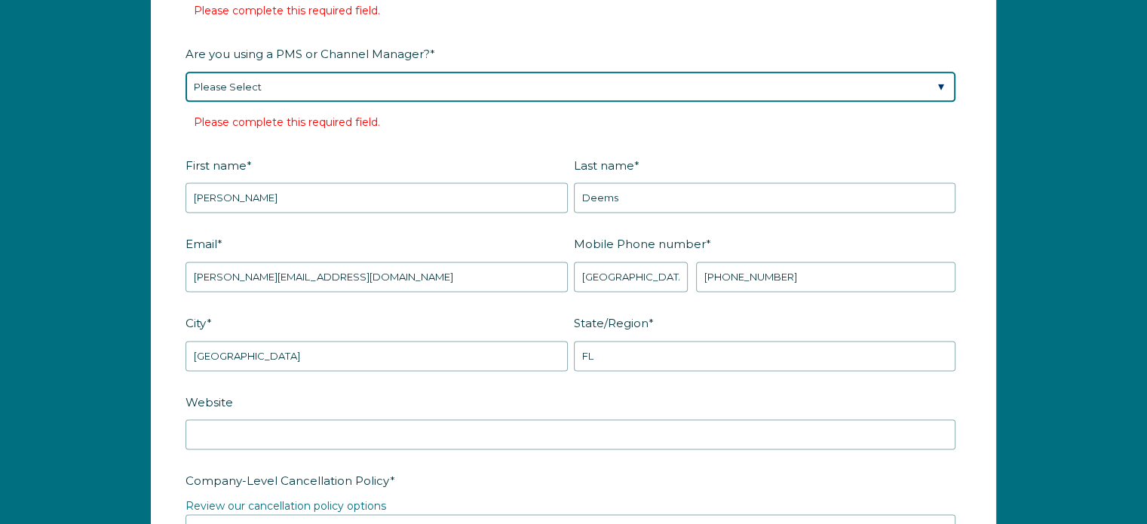
click at [305, 94] on select "Please Select Barefoot BookingPal Boost Brightside CiiRUS Escapia Guesty Hostaw…" at bounding box center [571, 87] width 770 height 30
select select "Streamline"
click at [186, 72] on select "Please Select Barefoot BookingPal Boost Brightside CiiRUS Escapia Guesty Hostaw…" at bounding box center [571, 87] width 770 height 30
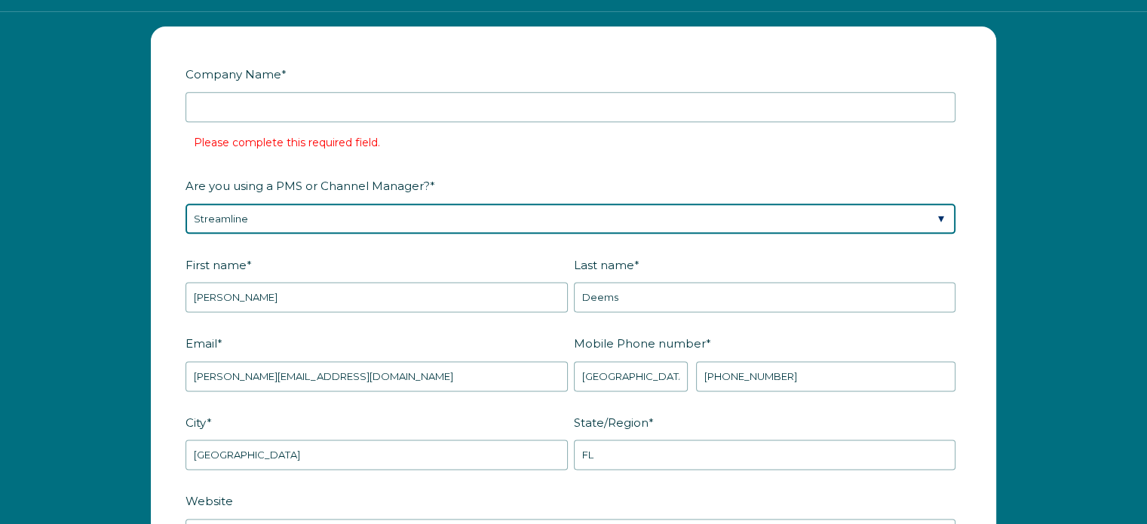
scroll to position [1805, 0]
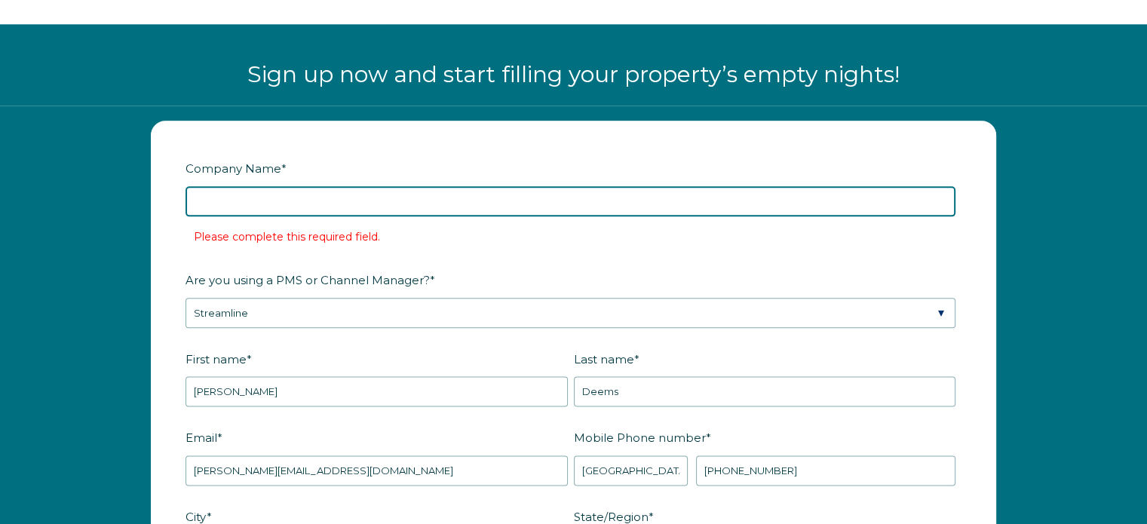
click at [298, 198] on input "Company Name *" at bounding box center [571, 201] width 770 height 30
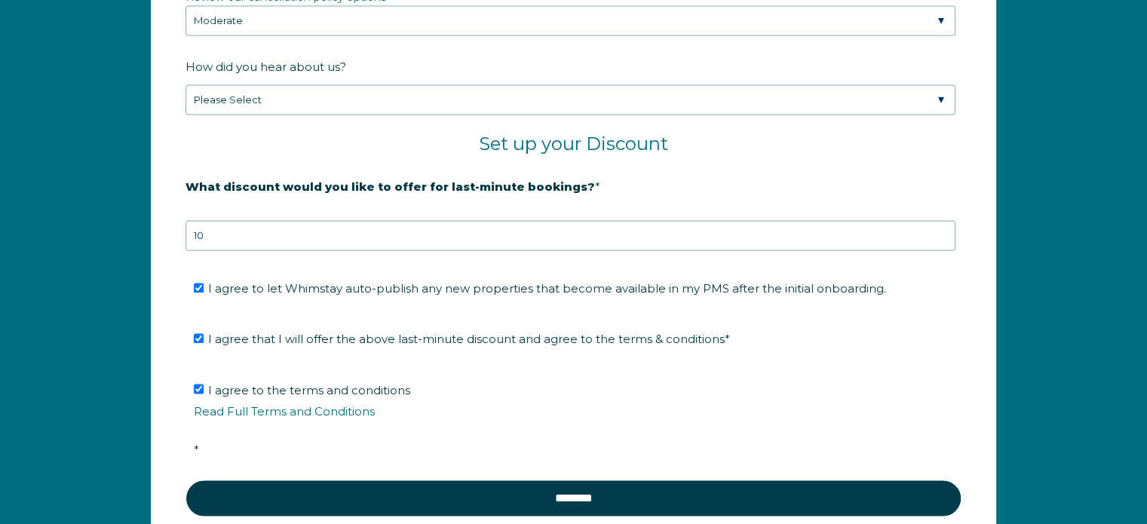
scroll to position [2635, 0]
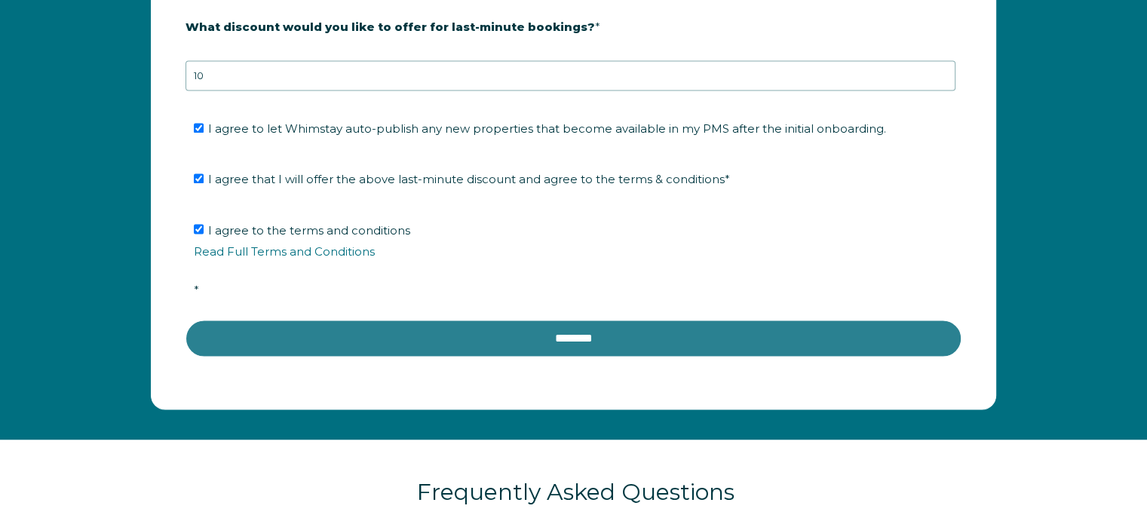
type input "Destination Amelia"
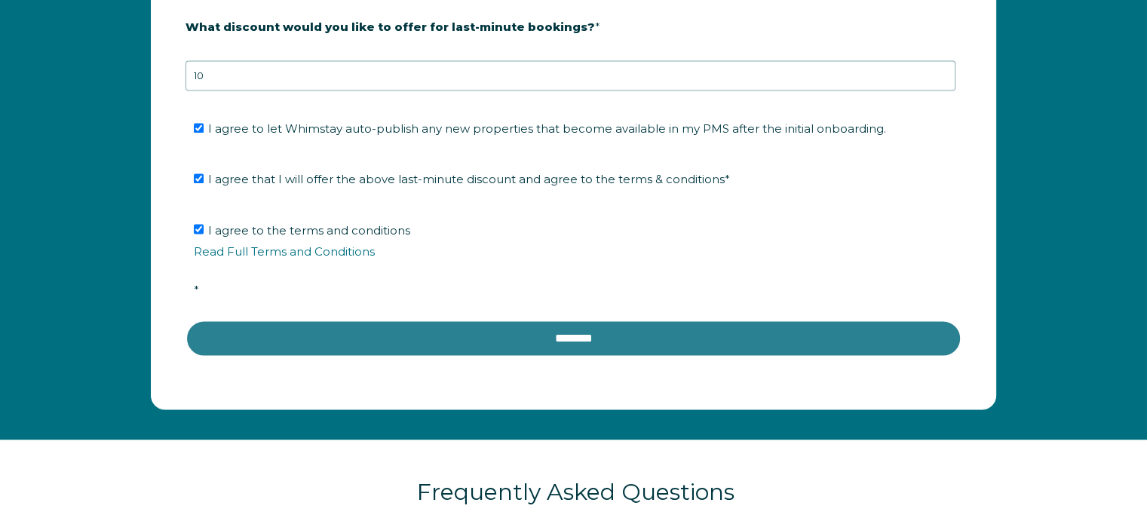
click at [544, 340] on input "********" at bounding box center [574, 338] width 776 height 36
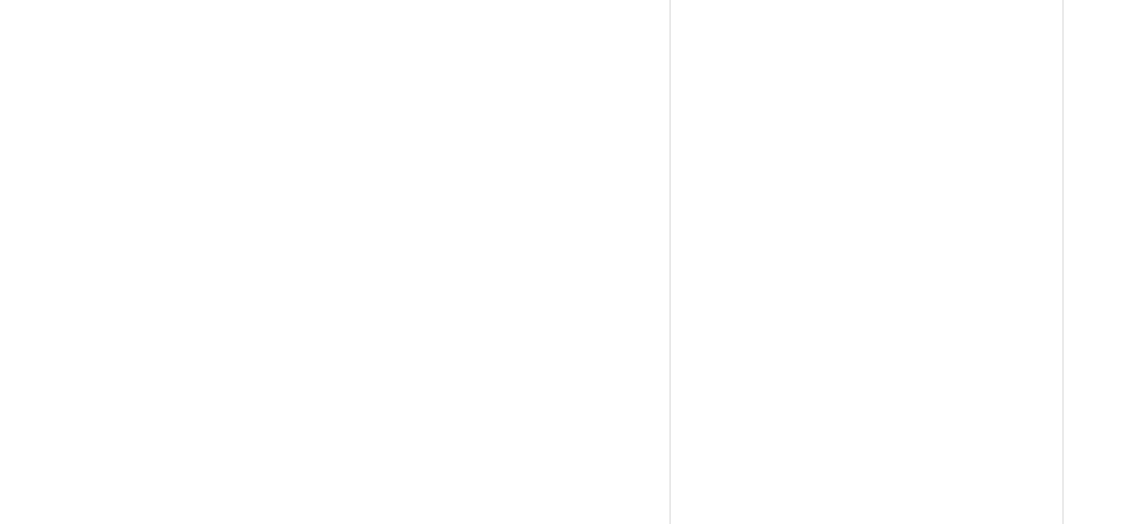
scroll to position [483, 0]
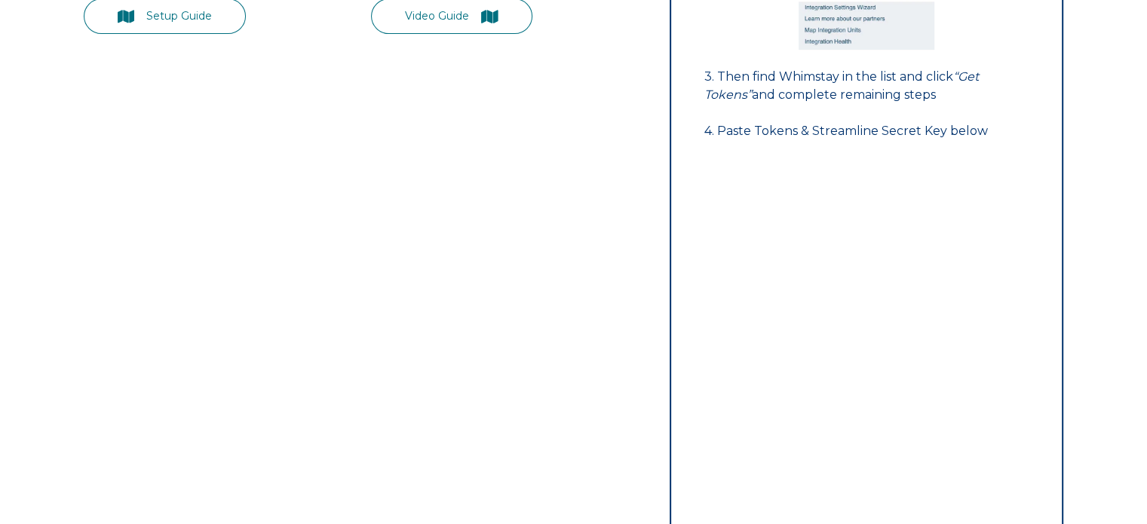
click at [771, 179] on div "Step 1: Enable tokens for Whimstay 1. Go to your Streamline home page [URL][DOM…" at bounding box center [866, 461] width 392 height 1340
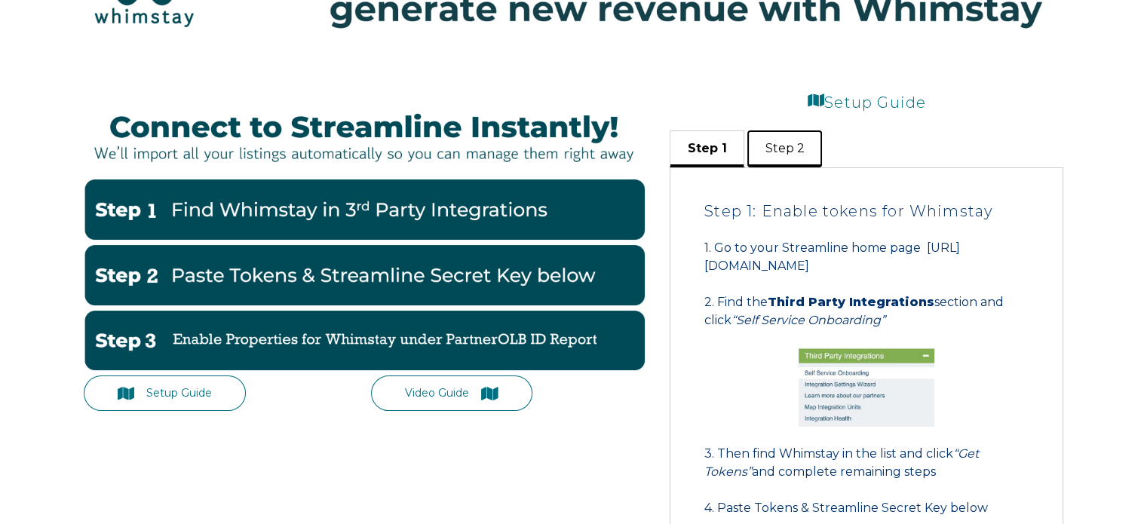
click at [795, 150] on button "Step 2" at bounding box center [784, 148] width 75 height 37
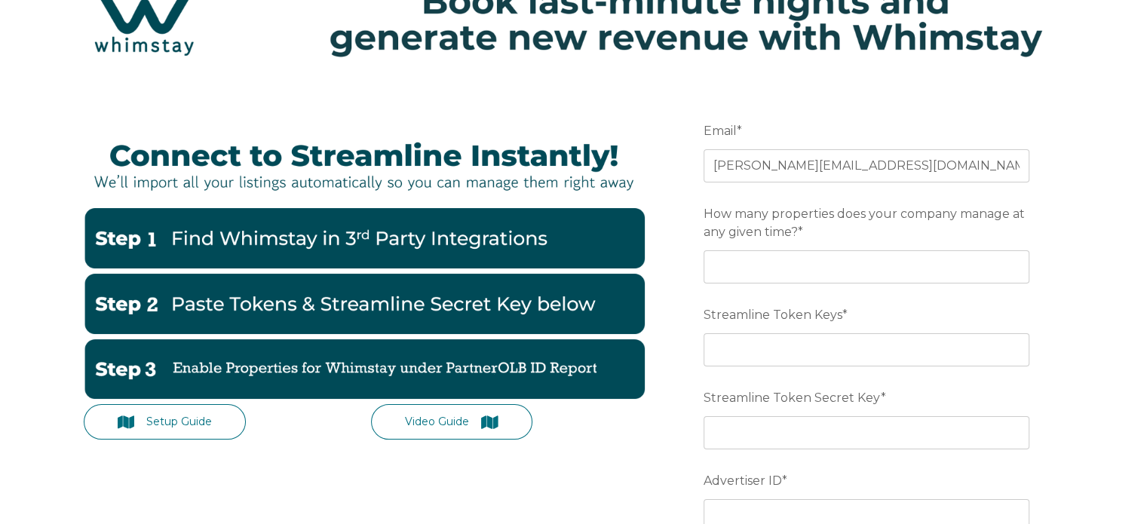
scroll to position [75, 0]
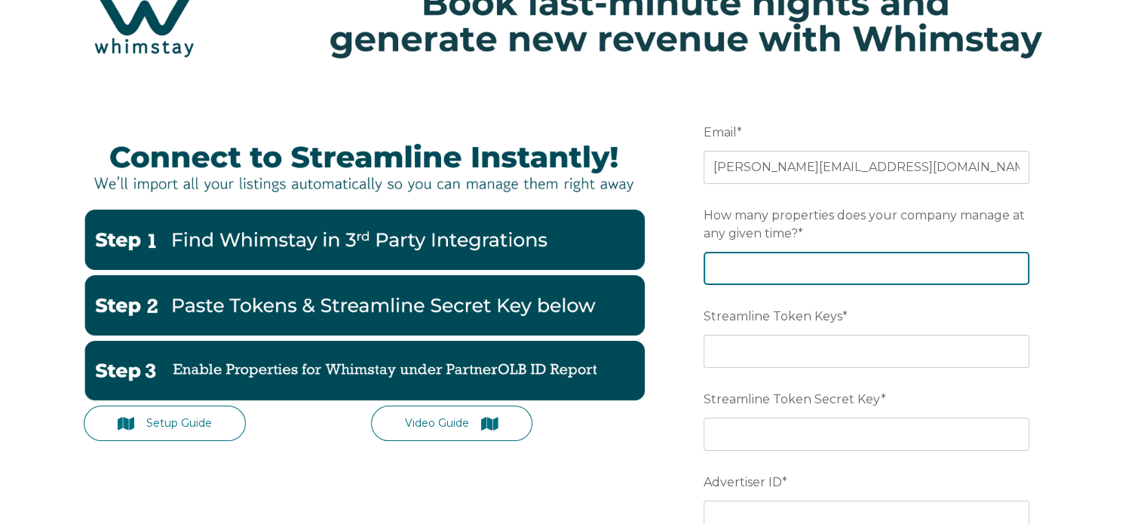
click at [777, 276] on input "How many properties does your company manage at any given time? *" at bounding box center [867, 268] width 326 height 33
type input "85"
drag, startPoint x: 733, startPoint y: 268, endPoint x: 688, endPoint y: 271, distance: 45.3
click at [688, 271] on form "**********" at bounding box center [867, 489] width 394 height 808
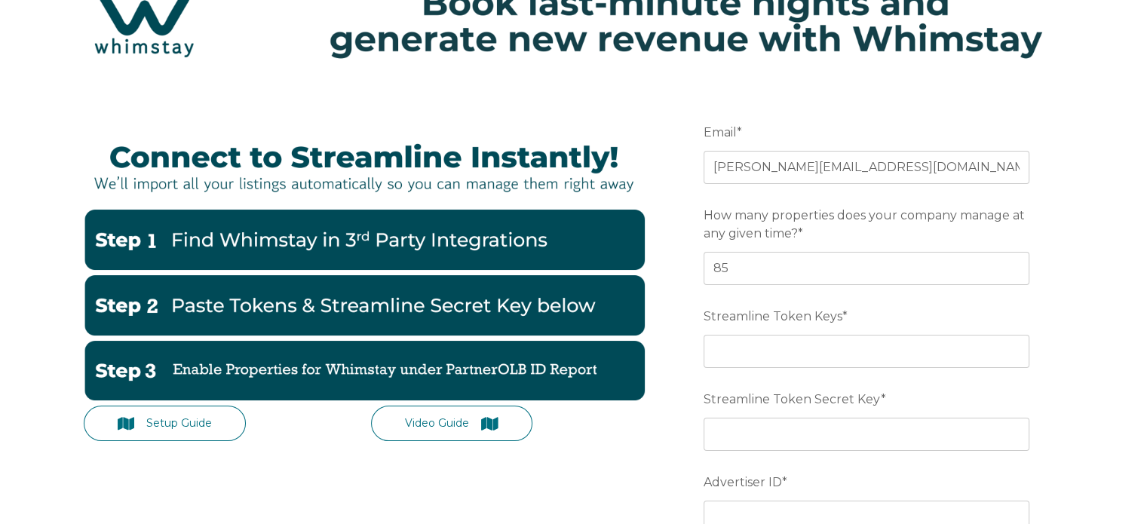
click at [689, 343] on form "**********" at bounding box center [867, 489] width 394 height 808
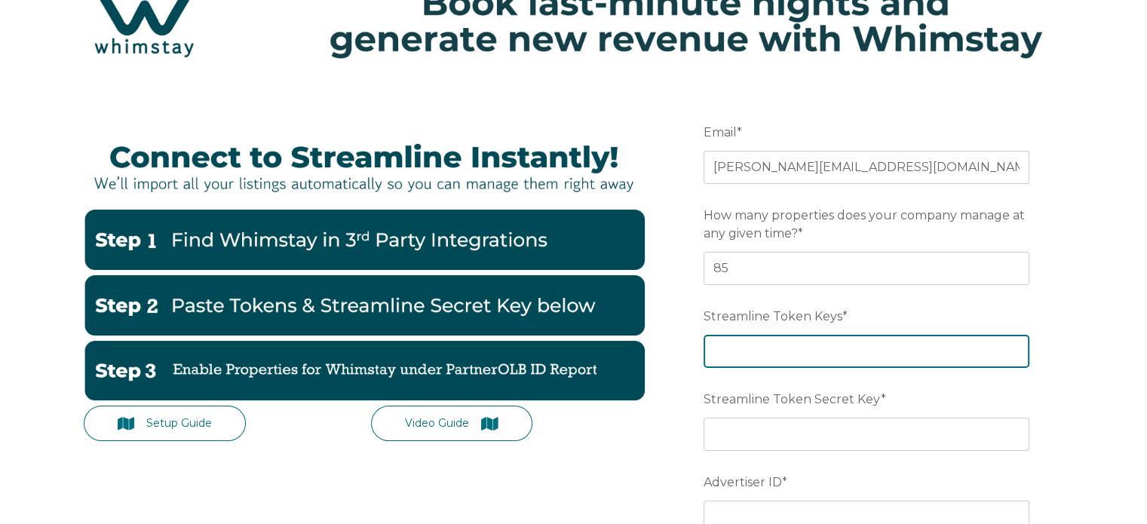
click at [750, 356] on input "Streamline Token Keys *" at bounding box center [867, 351] width 326 height 33
paste input "2bd8f0a9dbc1013aa00511b925c86534"
type input "2bd8f0a9dbc1013aa00511b925c86534"
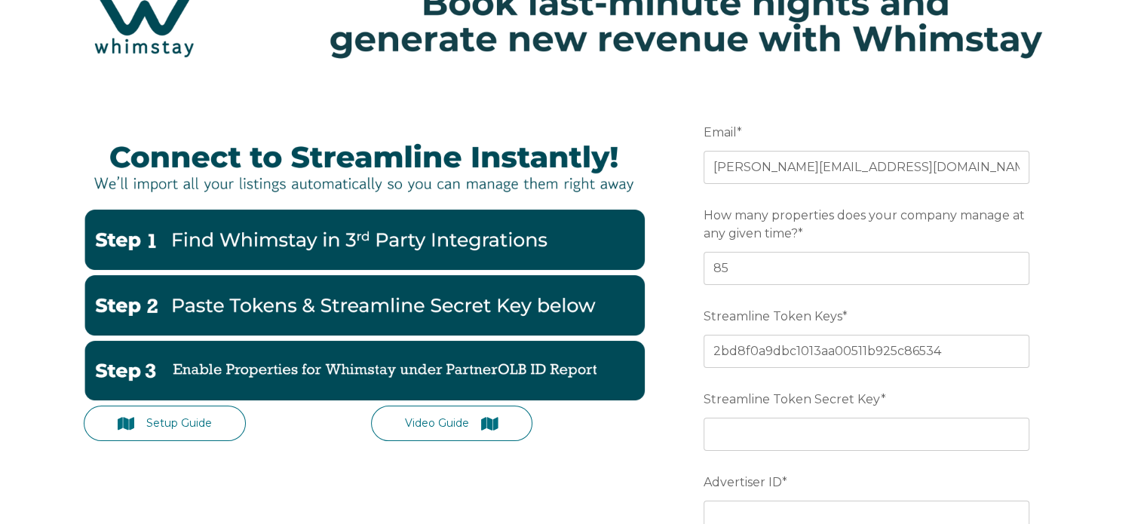
click at [745, 451] on form "**********" at bounding box center [867, 489] width 394 height 808
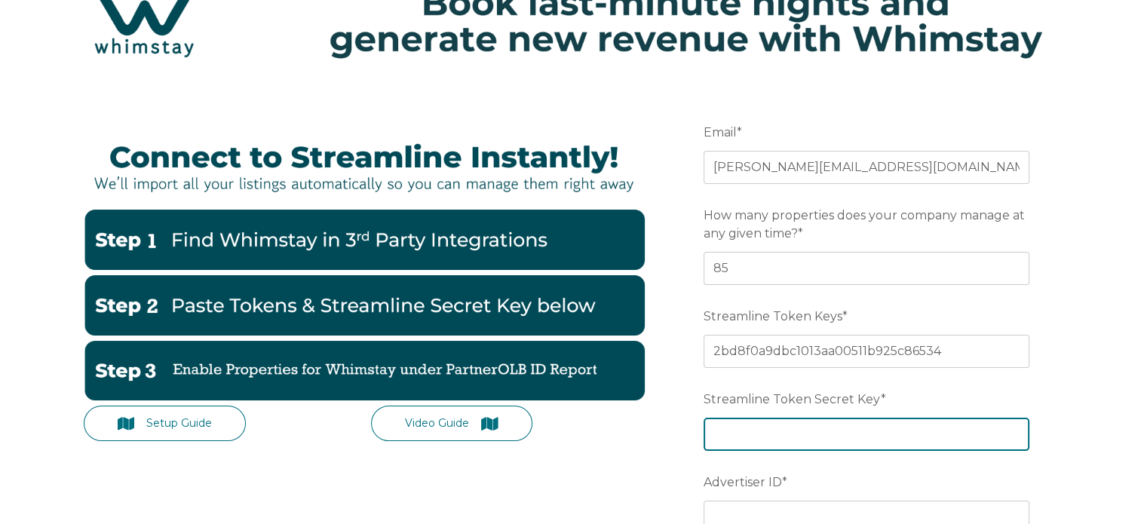
click at [743, 440] on input "Streamline Token Secret Key *" at bounding box center [867, 434] width 326 height 33
paste input "e0f5a2bd54fd065f537f90df58206fe06d0868f2"
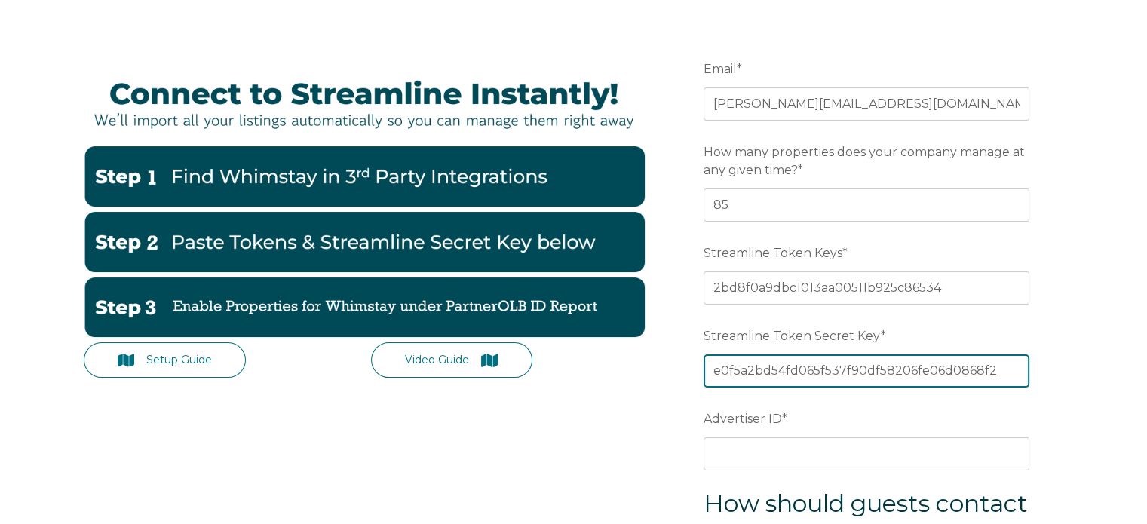
scroll to position [226, 0]
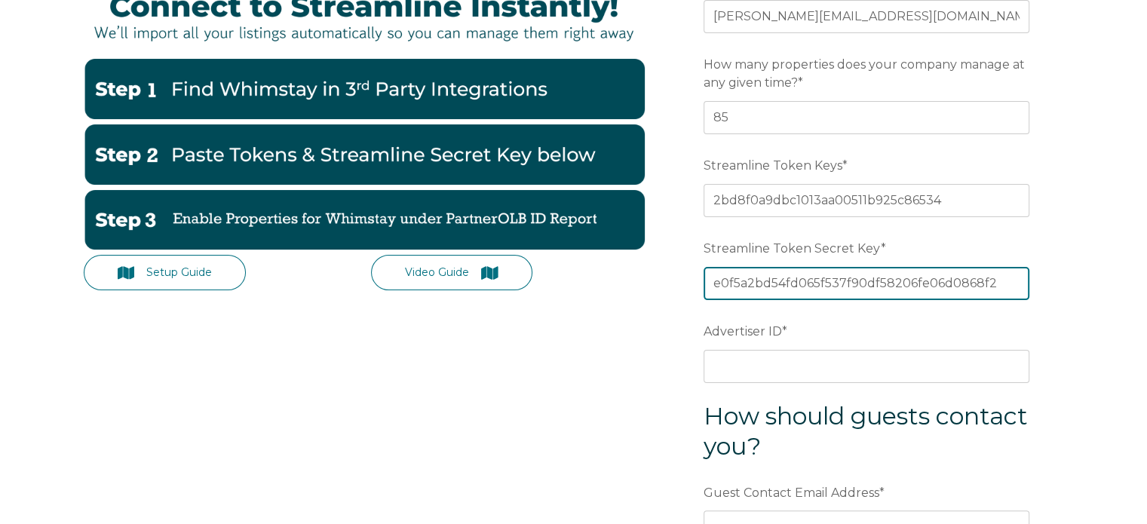
type input "e0f5a2bd54fd065f537f90df58206fe06d0868f2"
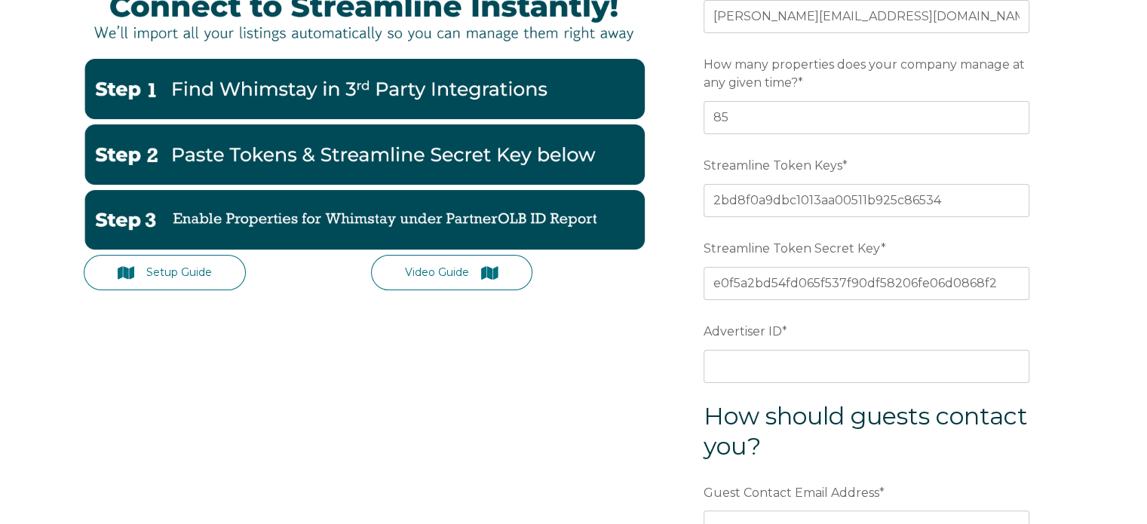
click at [808, 381] on form "**********" at bounding box center [867, 338] width 394 height 808
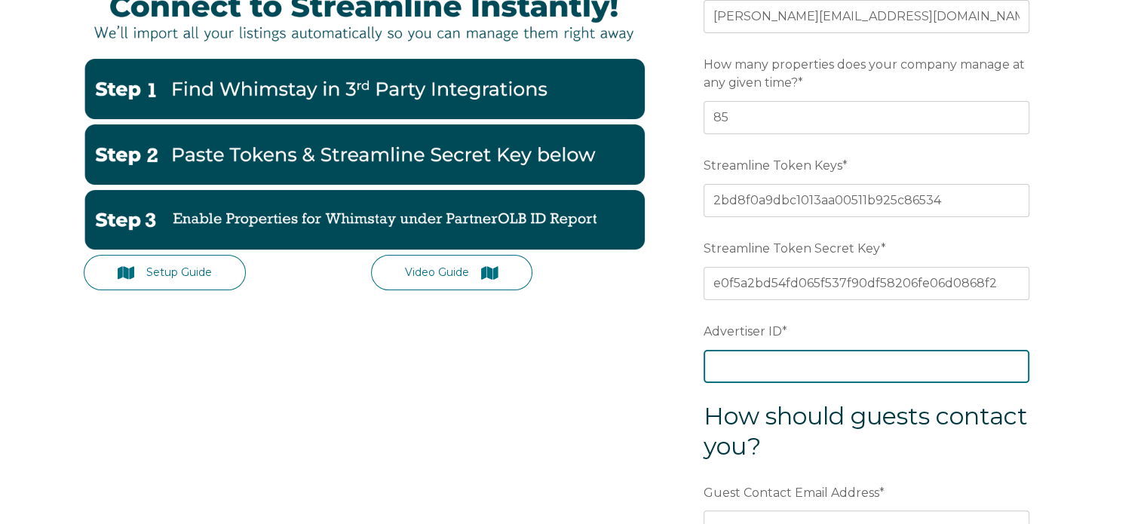
click at [798, 369] on input "Advertiser ID *" at bounding box center [867, 366] width 326 height 33
paste input "8c6ghi"
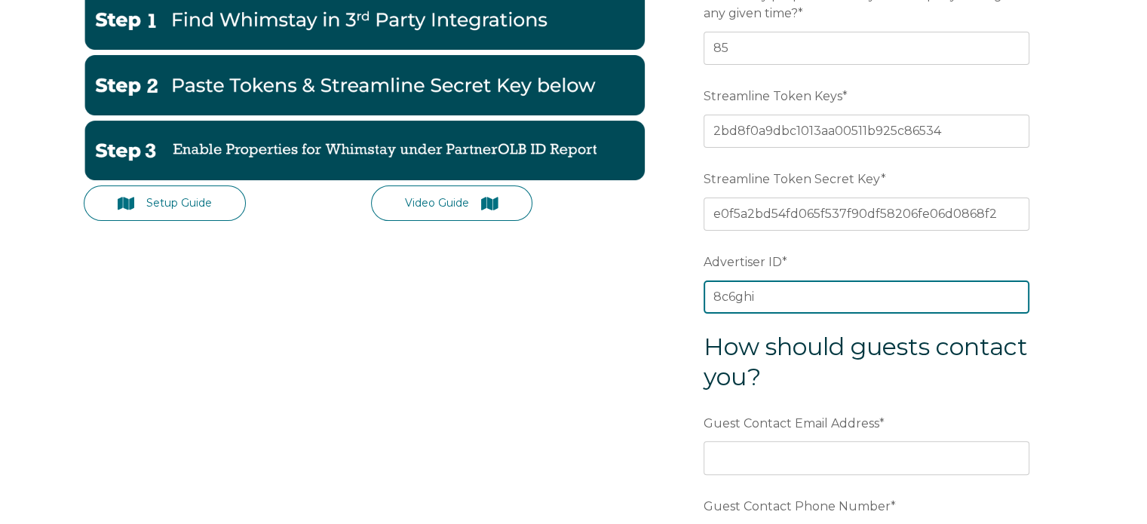
scroll to position [452, 0]
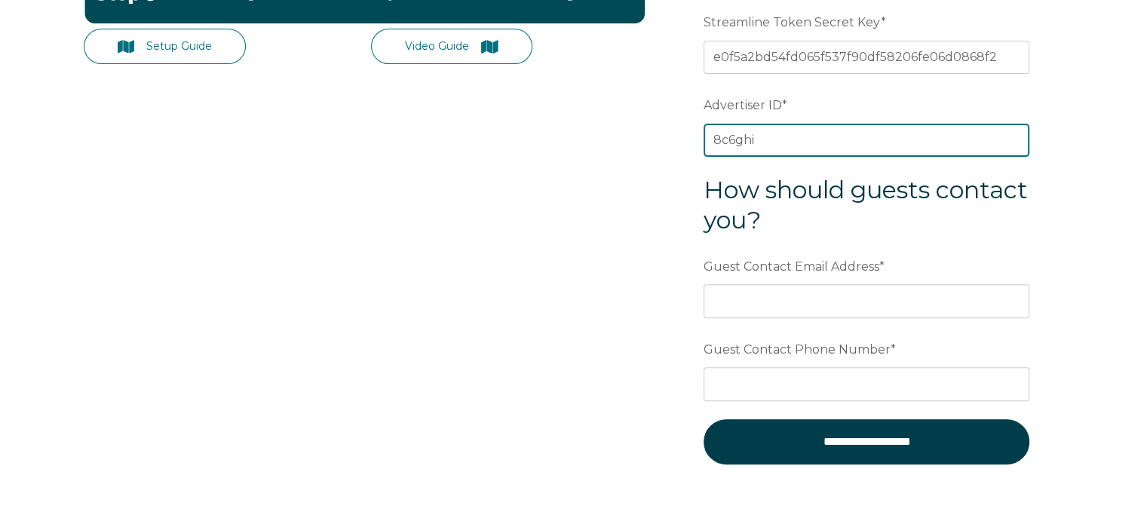
type input "8c6ghi"
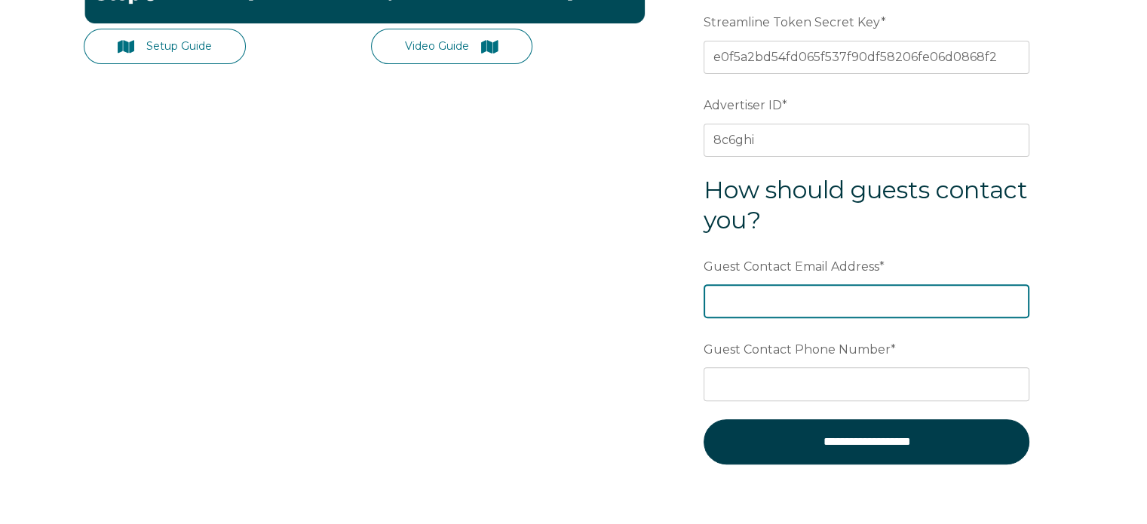
click at [778, 294] on input "Guest Contact Email Address *" at bounding box center [867, 300] width 326 height 33
type input "[EMAIL_ADDRESS][DOMAIN_NAME]"
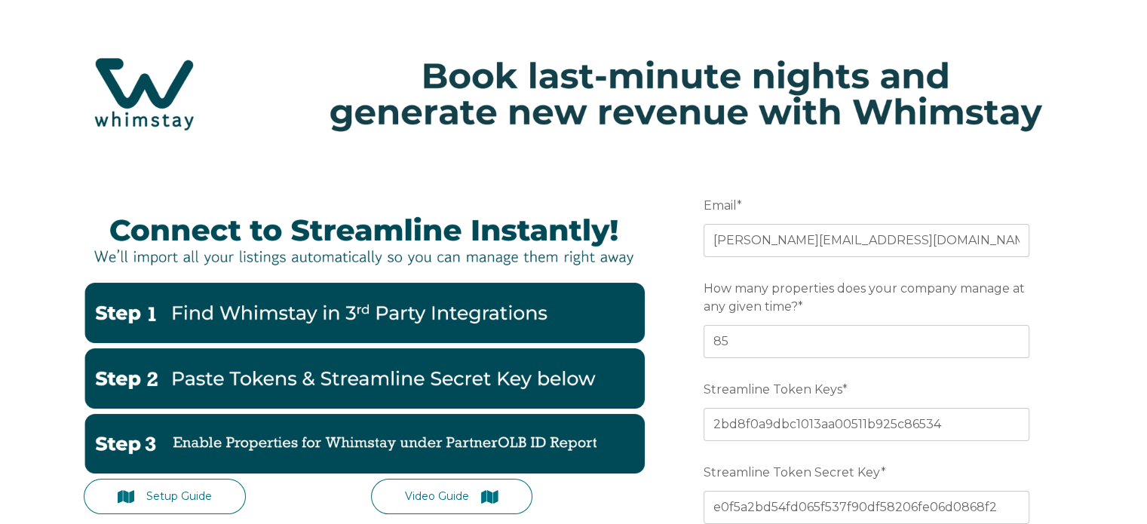
scroll to position [0, 0]
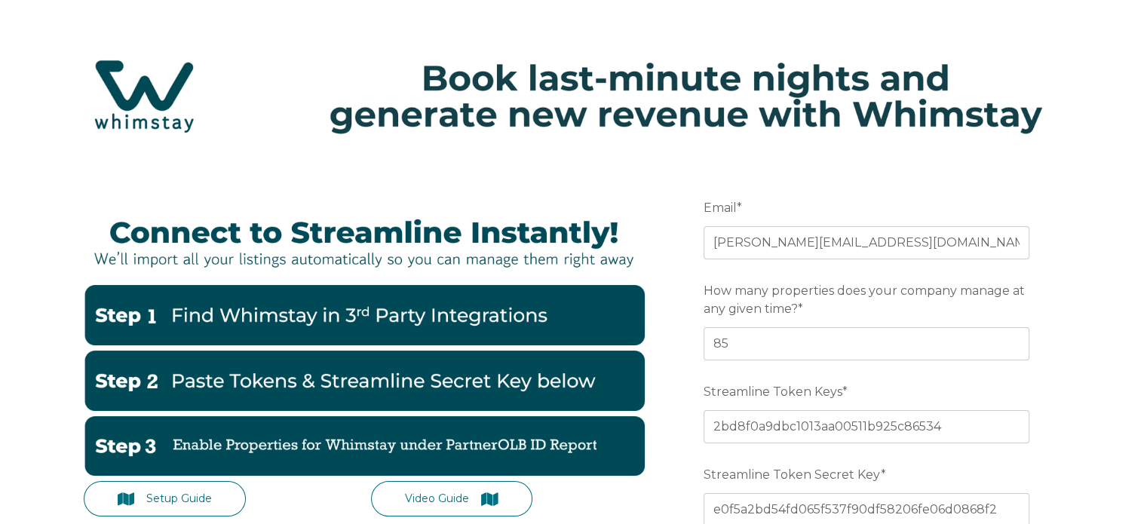
type input "[PHONE_NUMBER]"
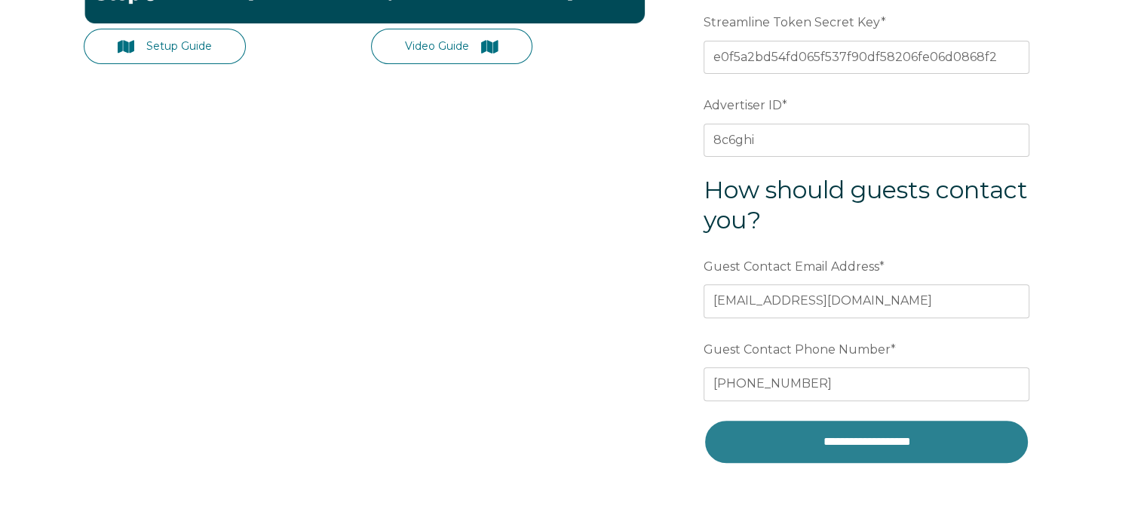
click at [830, 431] on input "**********" at bounding box center [867, 441] width 326 height 45
